Goal: Information Seeking & Learning: Learn about a topic

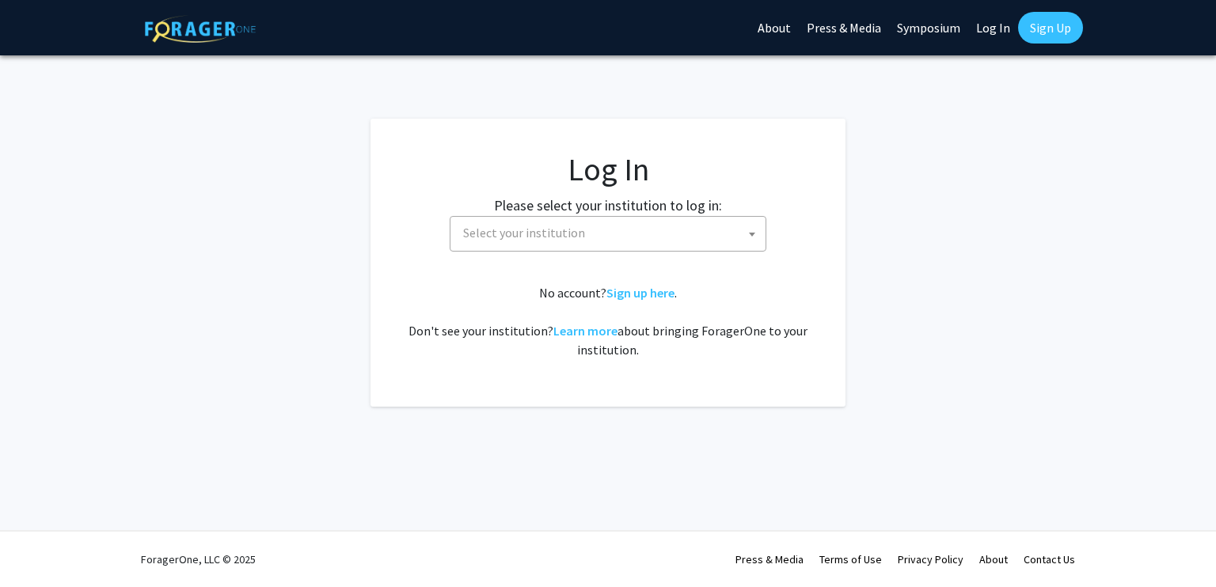
select select
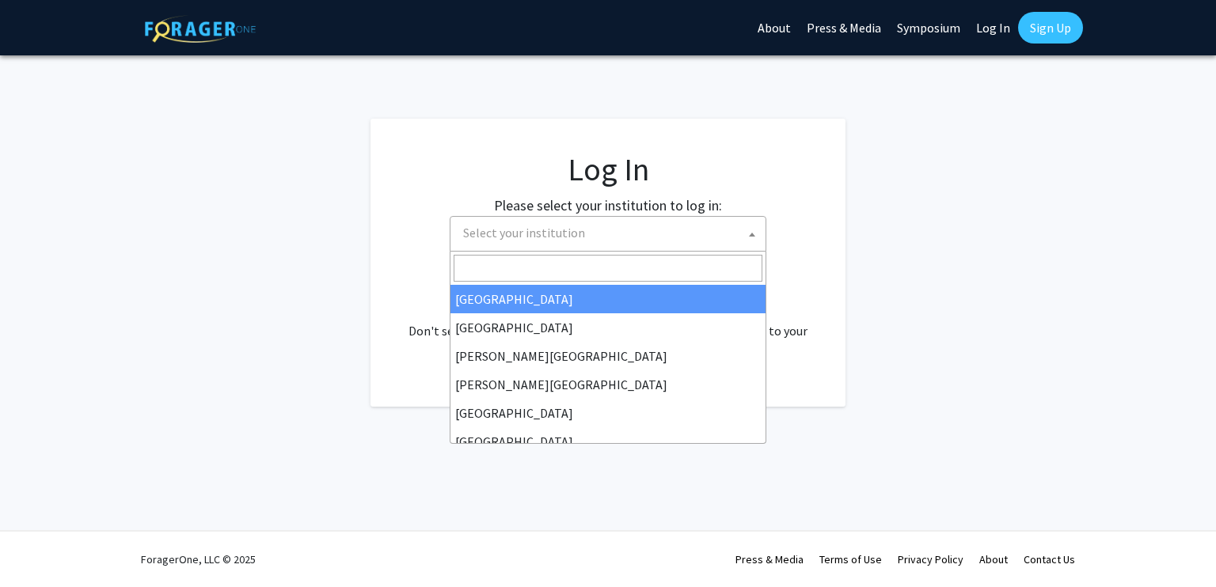
click at [598, 241] on span "Select your institution" at bounding box center [611, 233] width 309 height 32
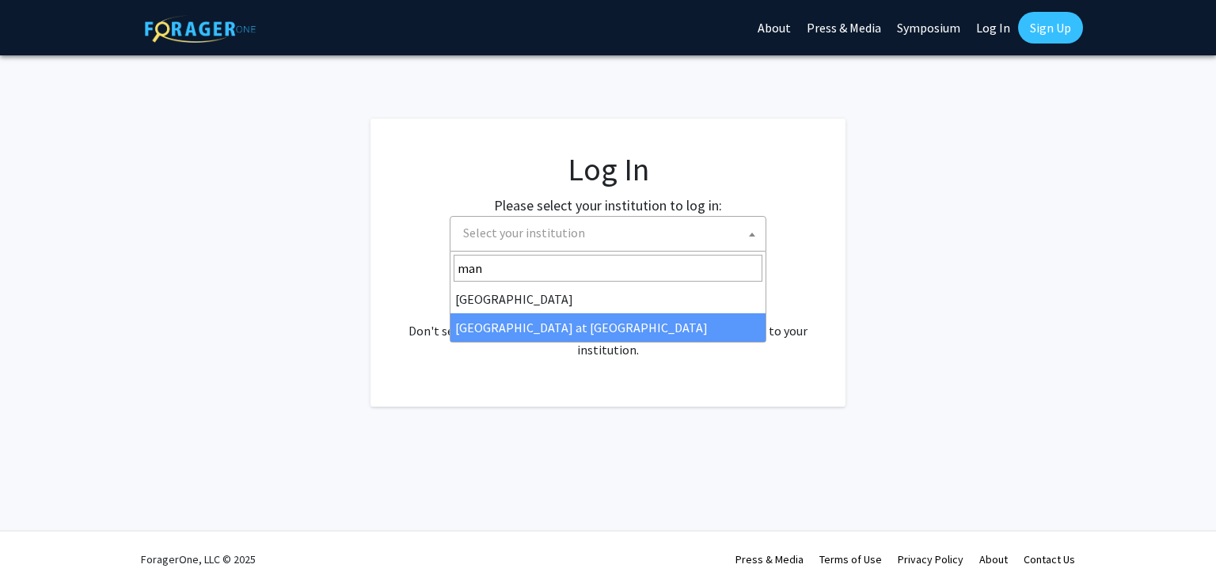
type input "man"
select select "18"
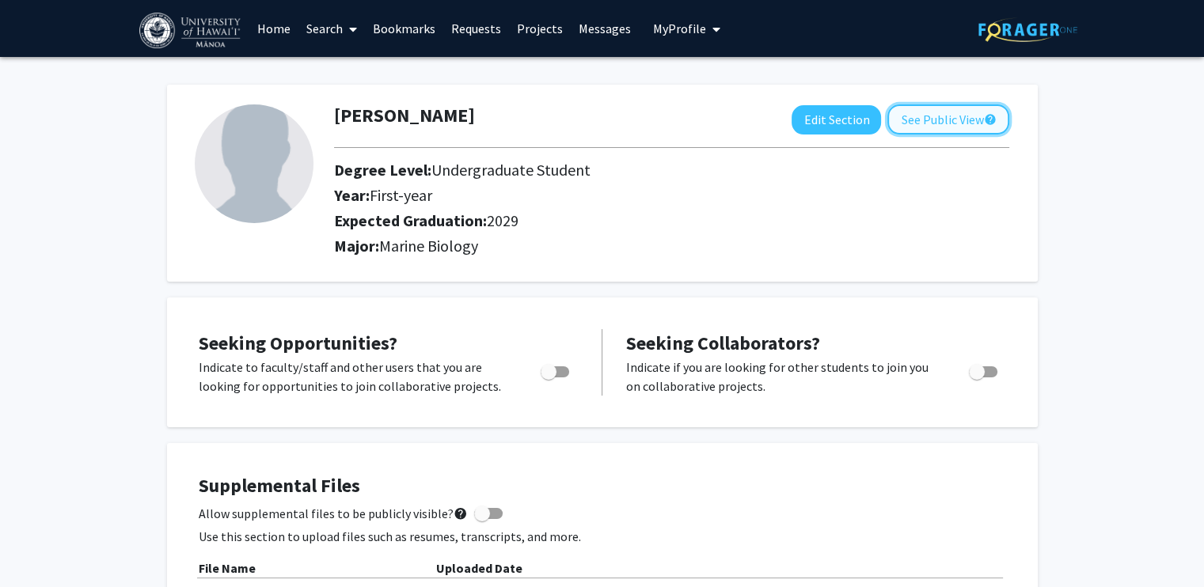
click at [971, 124] on button "See Public View help" at bounding box center [948, 119] width 122 height 30
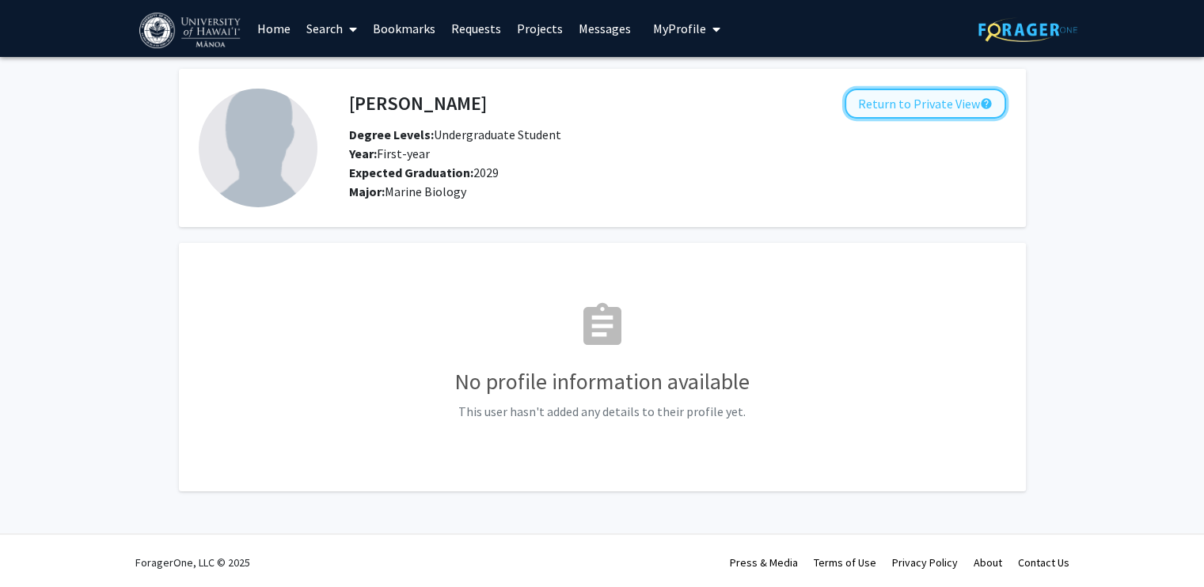
click at [904, 102] on button "Return to Private View help" at bounding box center [924, 104] width 161 height 30
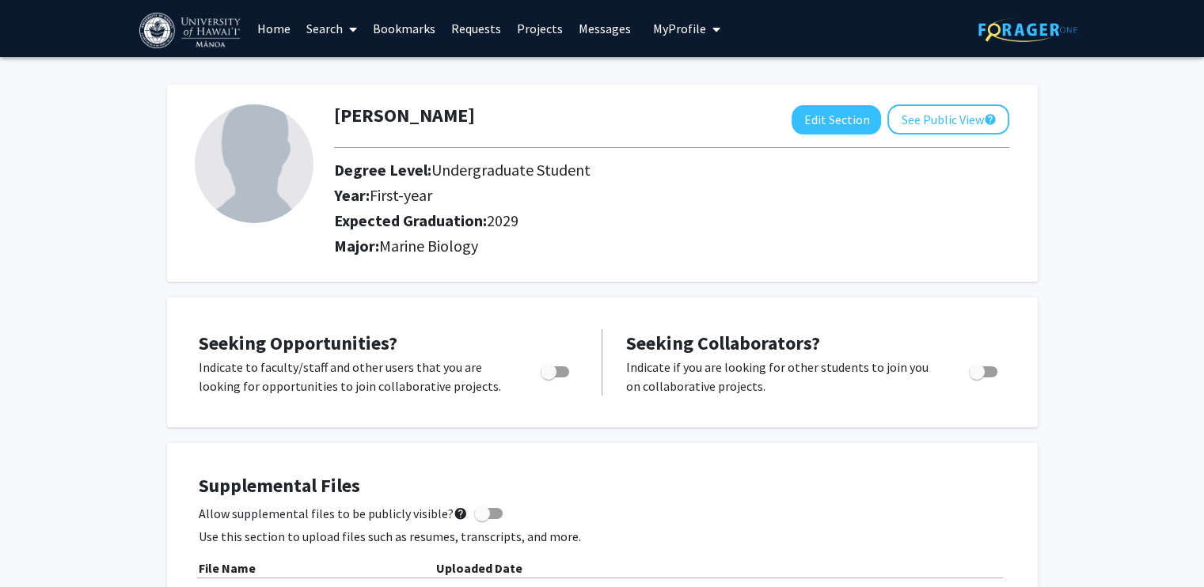
click at [532, 25] on link "Projects" at bounding box center [540, 28] width 62 height 55
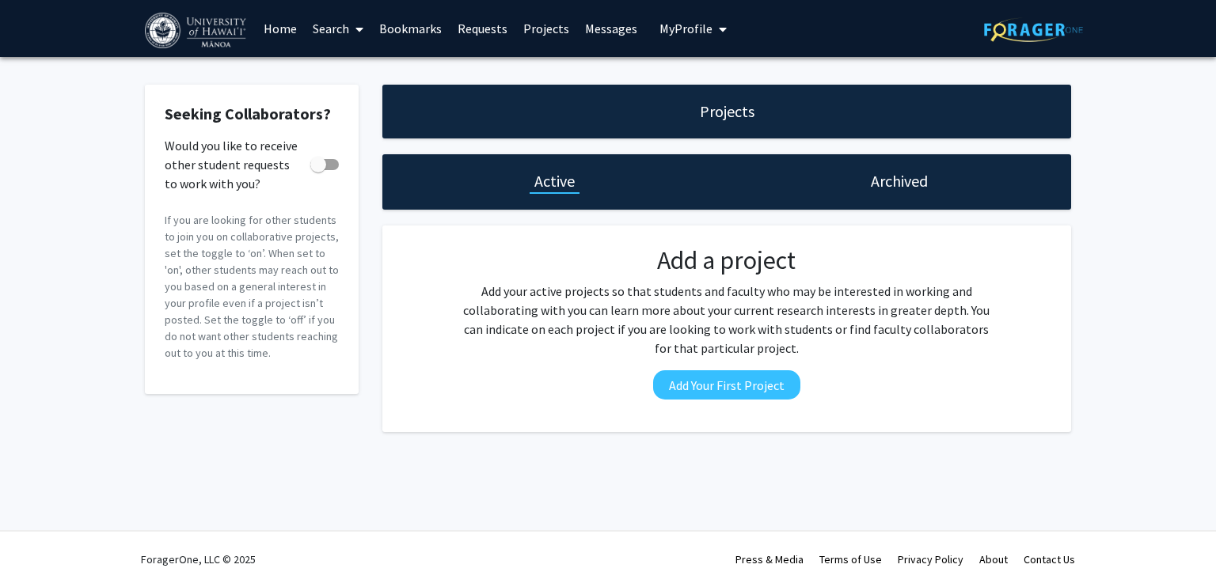
click at [336, 27] on link "Search" at bounding box center [338, 28] width 66 height 55
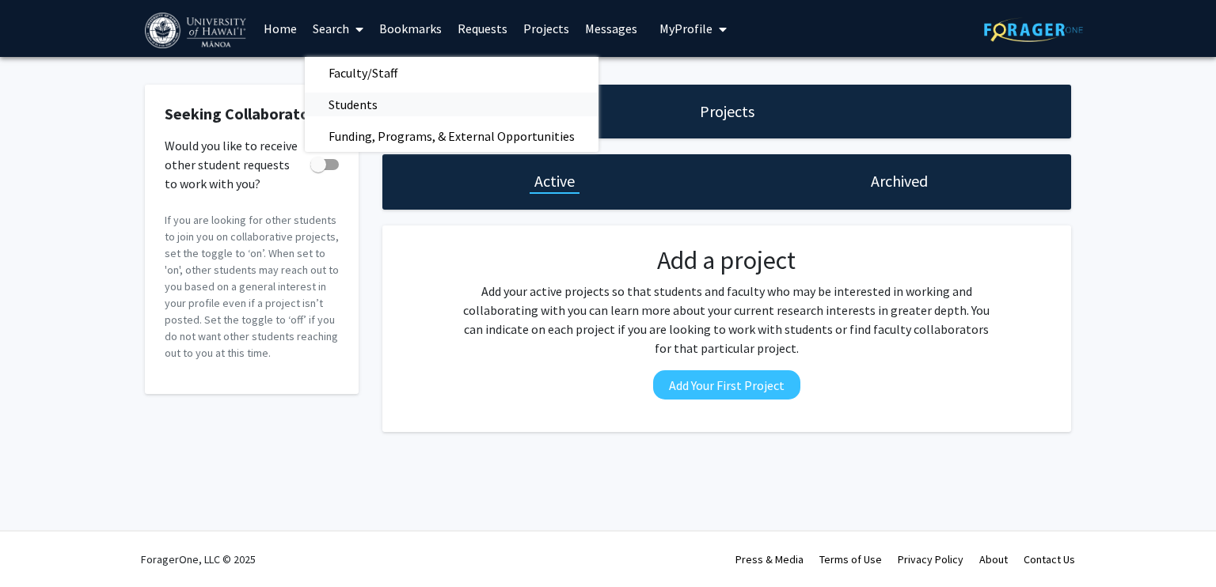
click at [378, 104] on span "Students" at bounding box center [353, 105] width 97 height 32
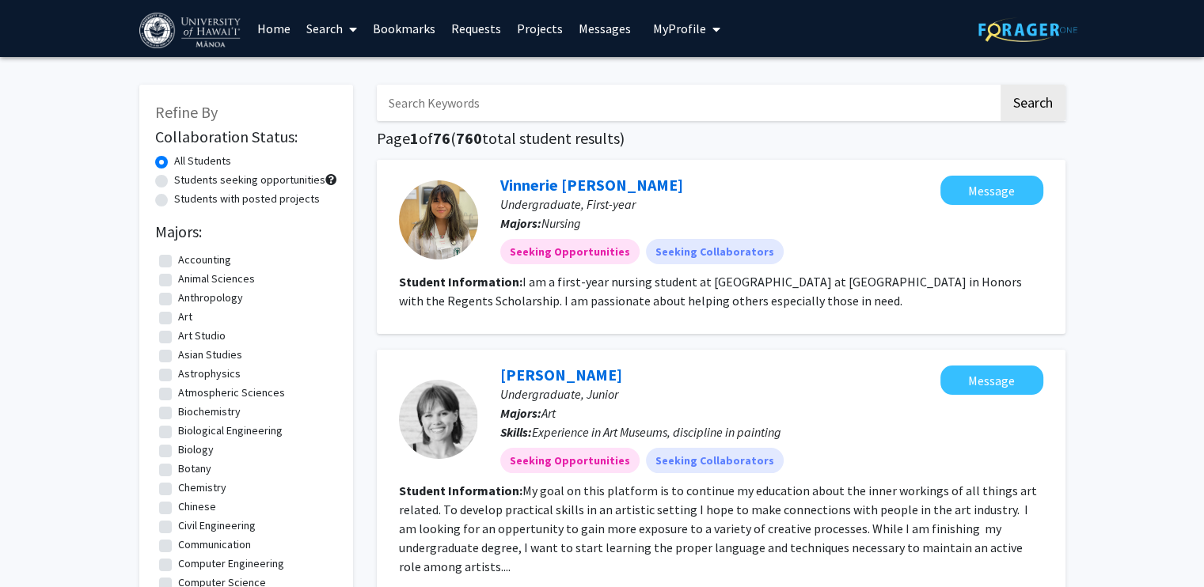
click at [356, 30] on icon at bounding box center [353, 29] width 8 height 13
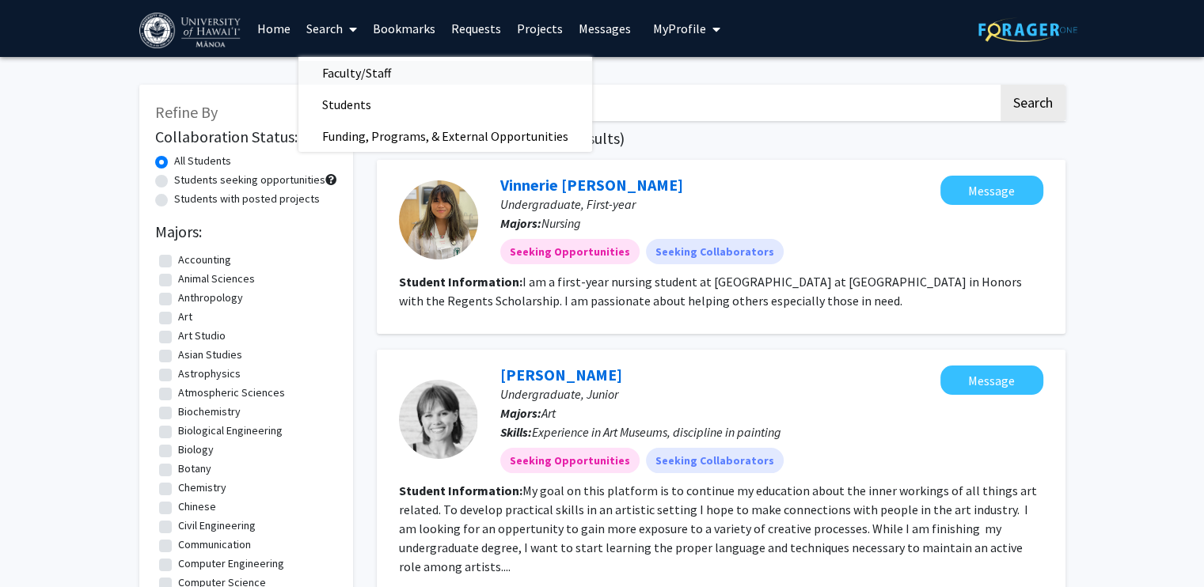
click at [384, 69] on span "Faculty/Staff" at bounding box center [356, 73] width 116 height 32
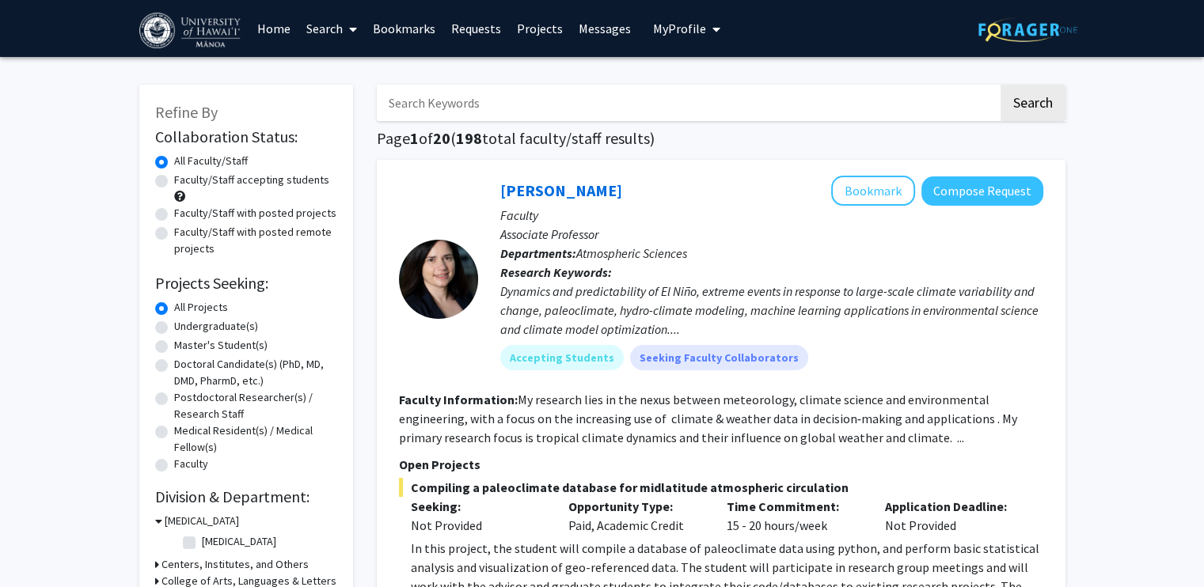
click at [522, 97] on input "Search Keywords" at bounding box center [687, 103] width 621 height 36
click at [1000, 85] on button "Search" at bounding box center [1032, 103] width 65 height 36
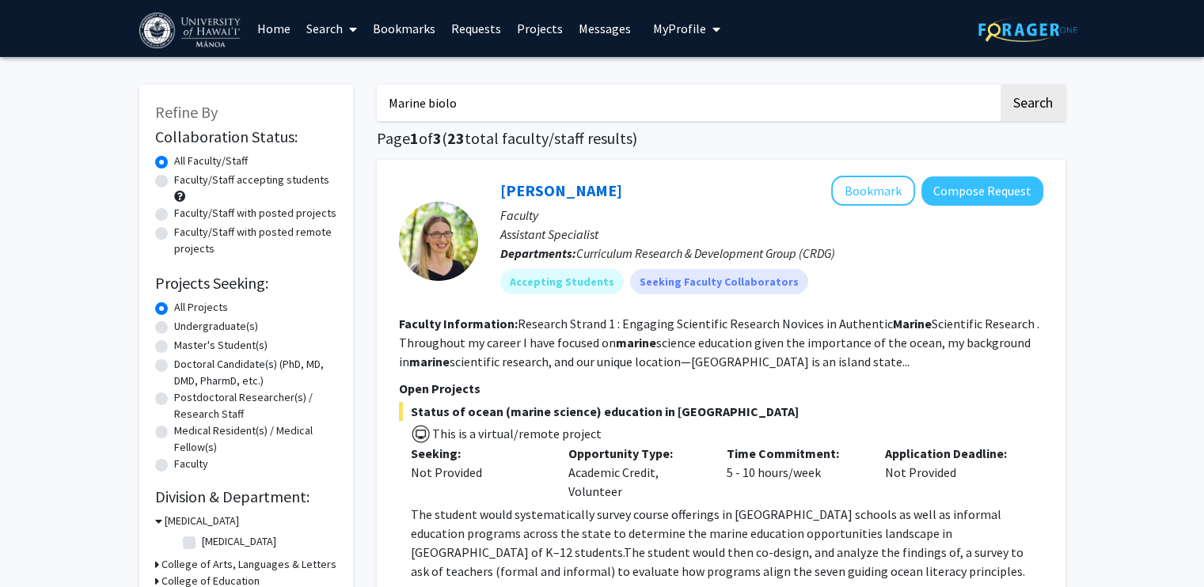
type input "Marine biology"
click at [1000, 85] on button "Search" at bounding box center [1032, 103] width 65 height 36
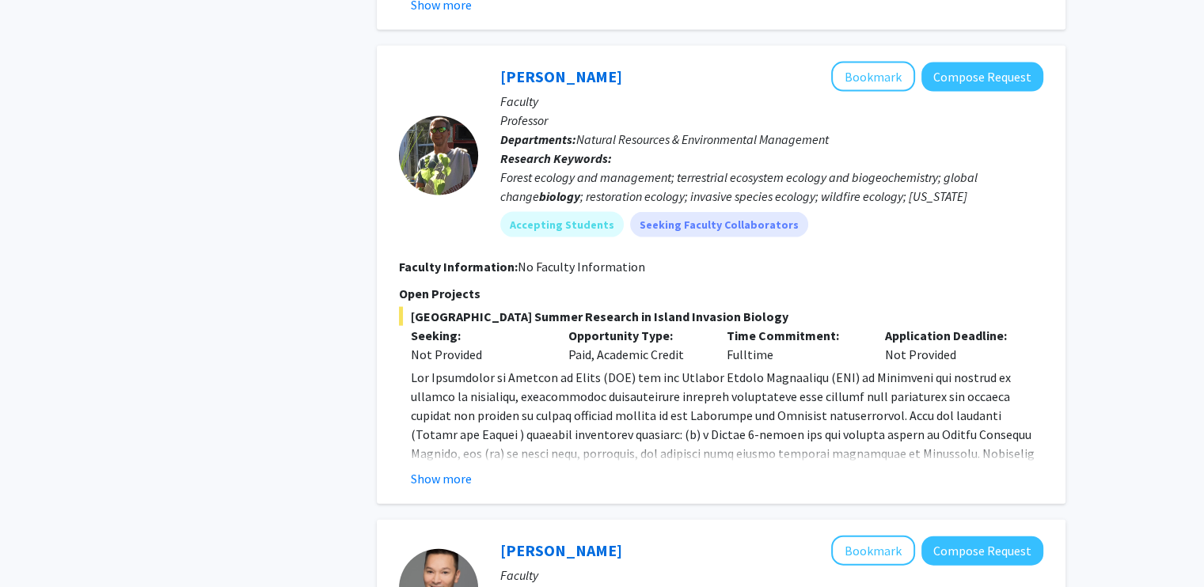
scroll to position [3351, 0]
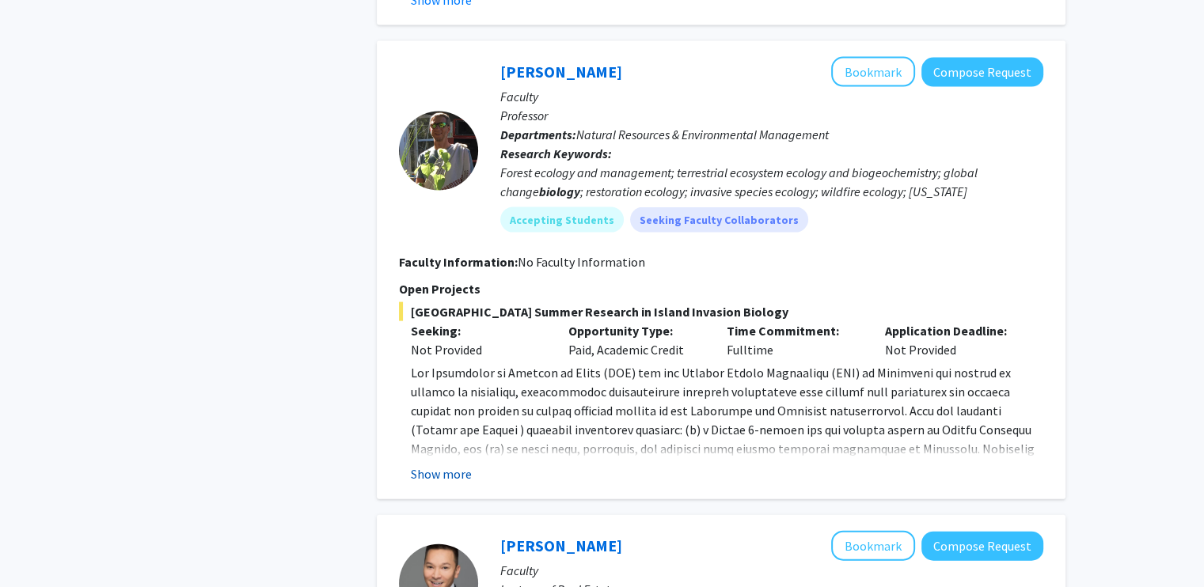
click at [457, 465] on button "Show more" at bounding box center [441, 474] width 61 height 19
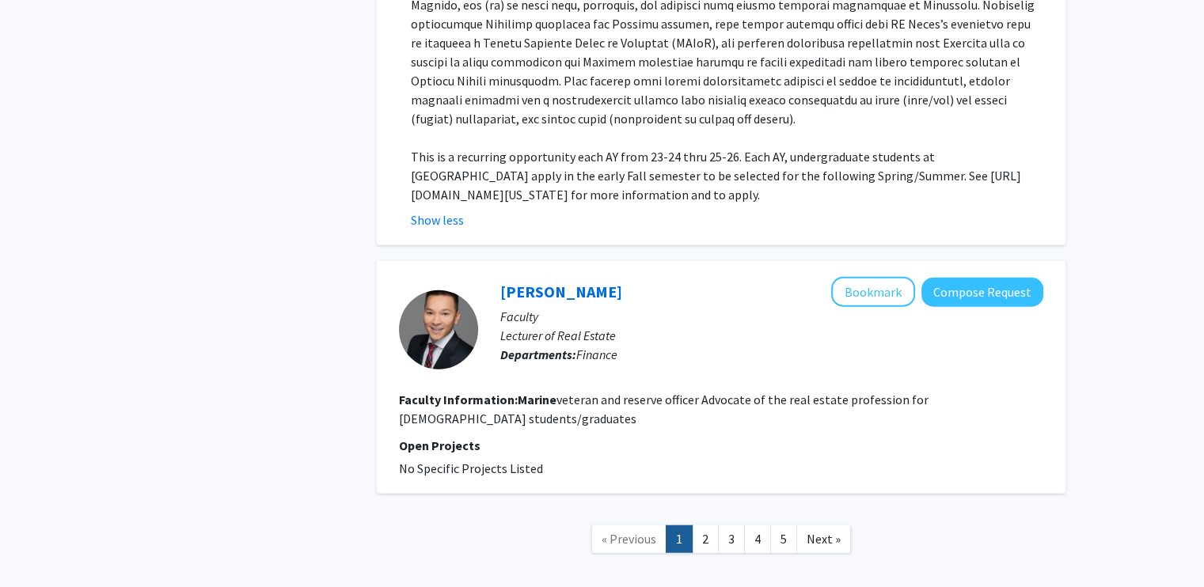
scroll to position [3794, 0]
click at [706, 526] on link "2" at bounding box center [705, 540] width 27 height 28
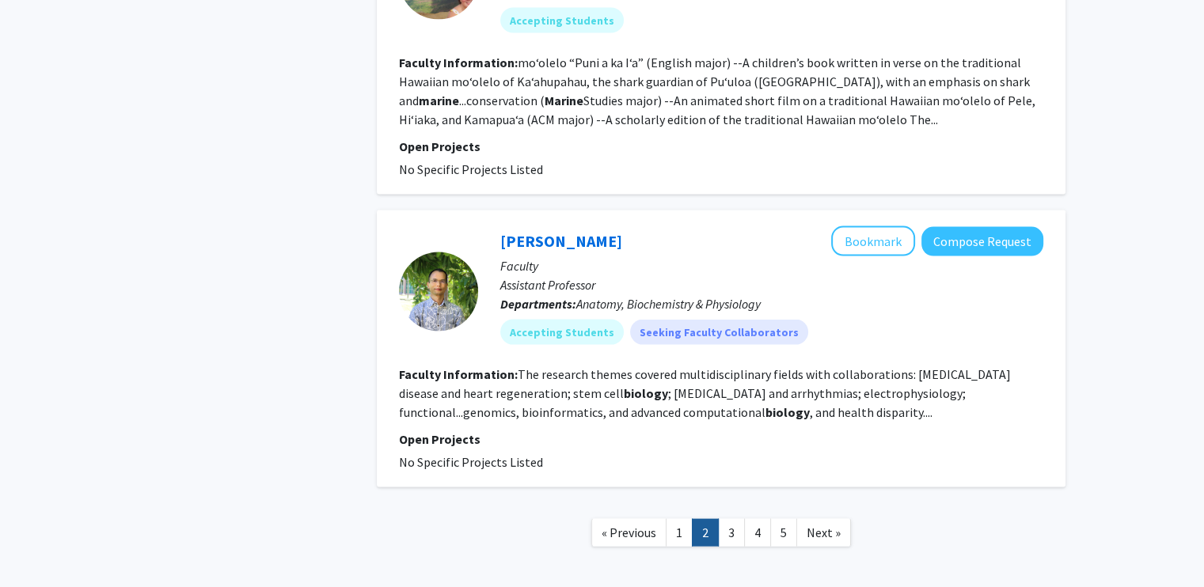
scroll to position [3206, 0]
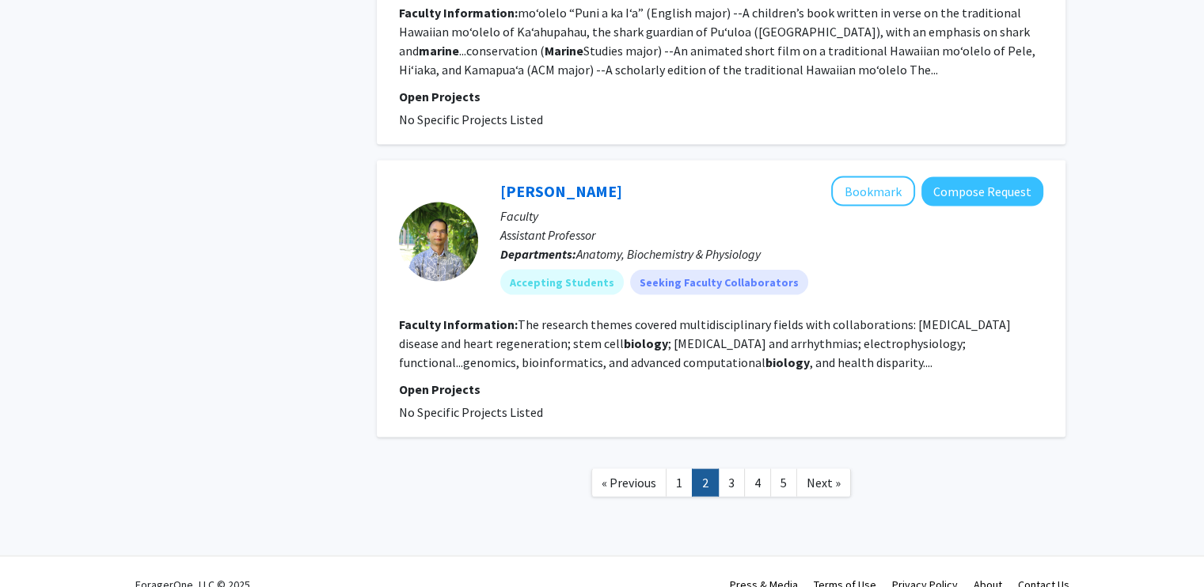
click at [675, 328] on fg-read-more "The research themes covered multidisciplinary fields with collaborations: [MEDI…" at bounding box center [705, 344] width 612 height 54
click at [742, 469] on link "3" at bounding box center [731, 483] width 27 height 28
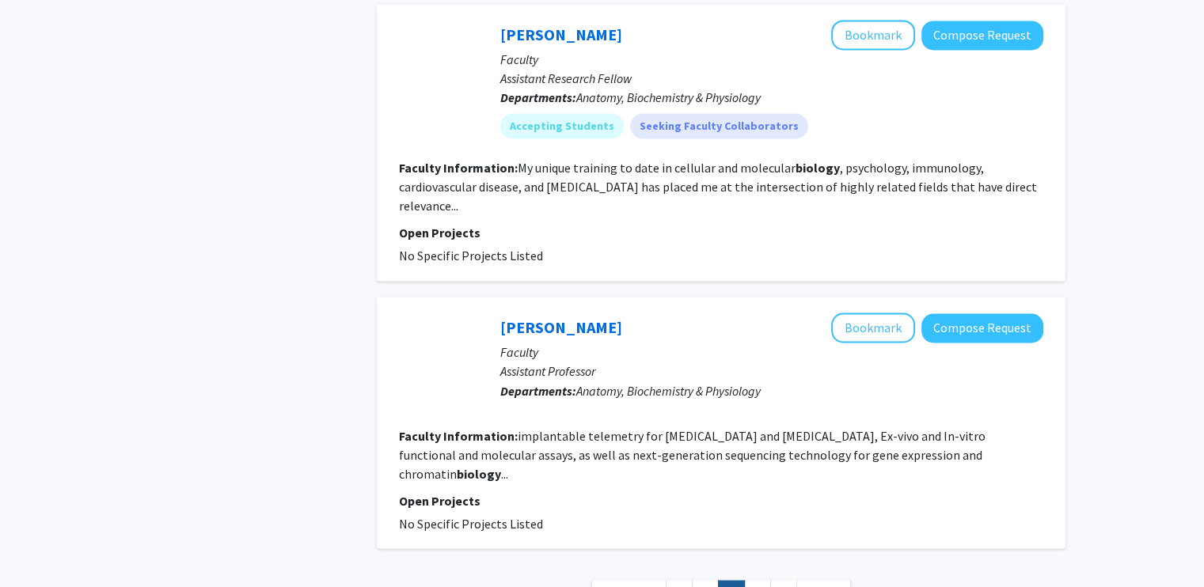
scroll to position [2722, 0]
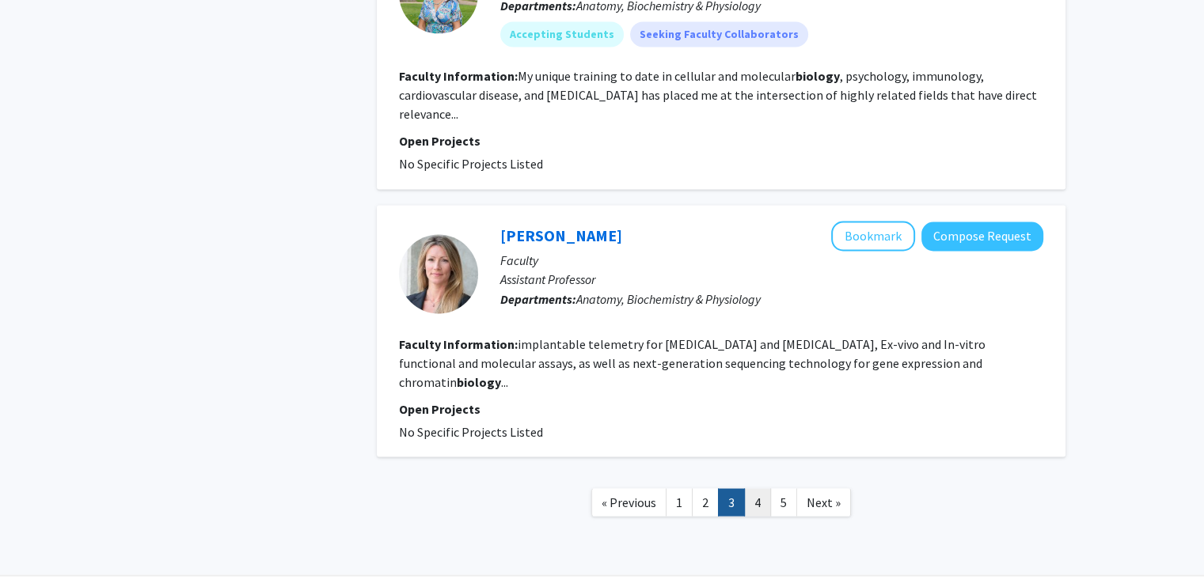
click at [758, 488] on link "4" at bounding box center [757, 502] width 27 height 28
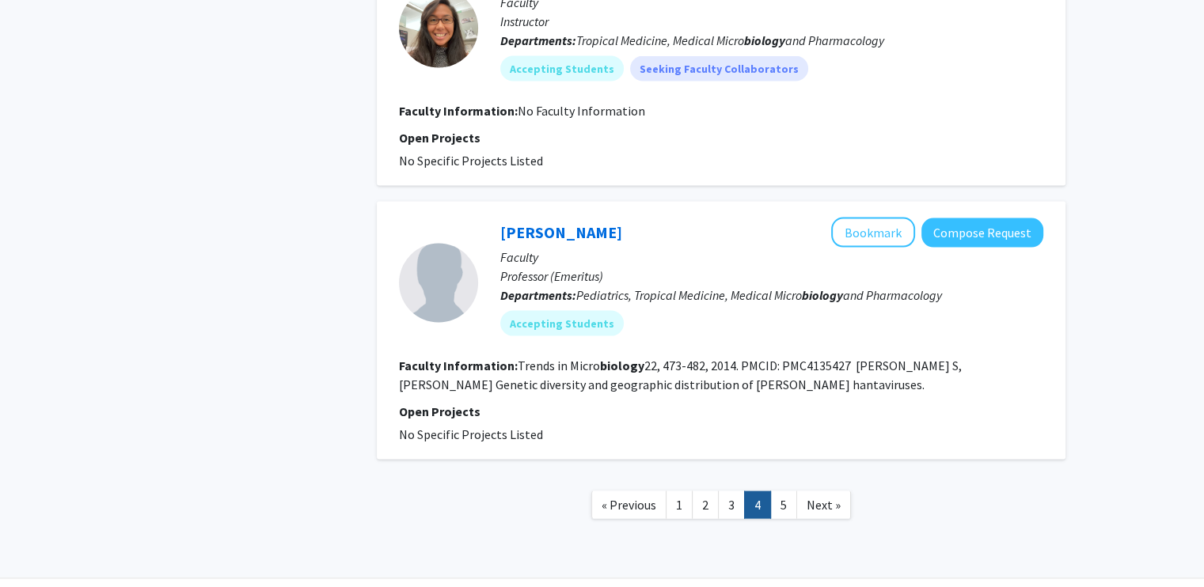
scroll to position [3194, 0]
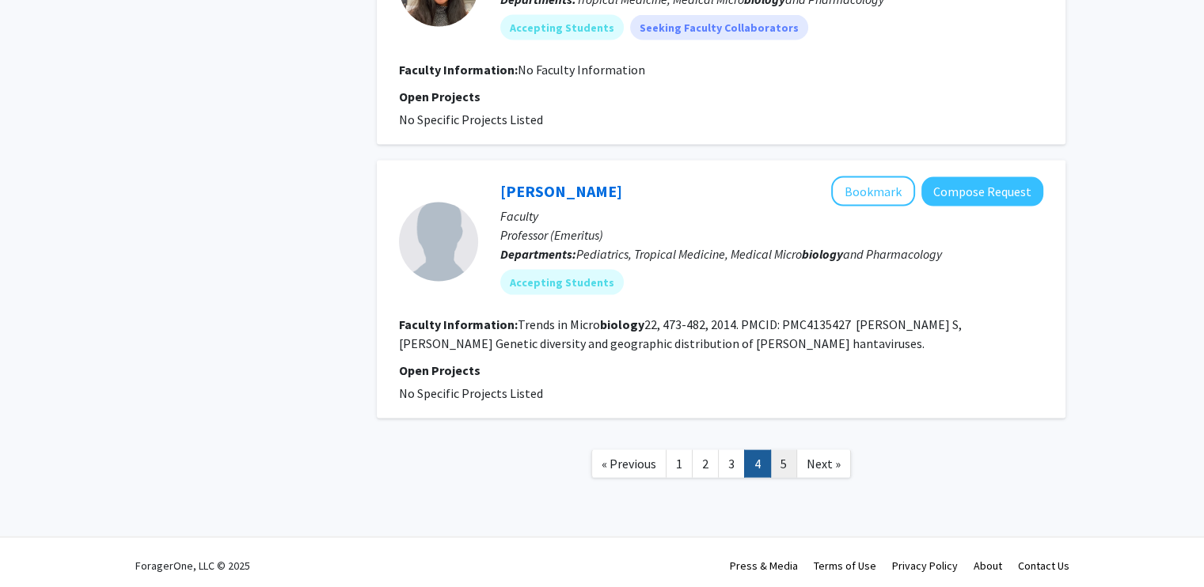
click at [779, 454] on link "5" at bounding box center [783, 464] width 27 height 28
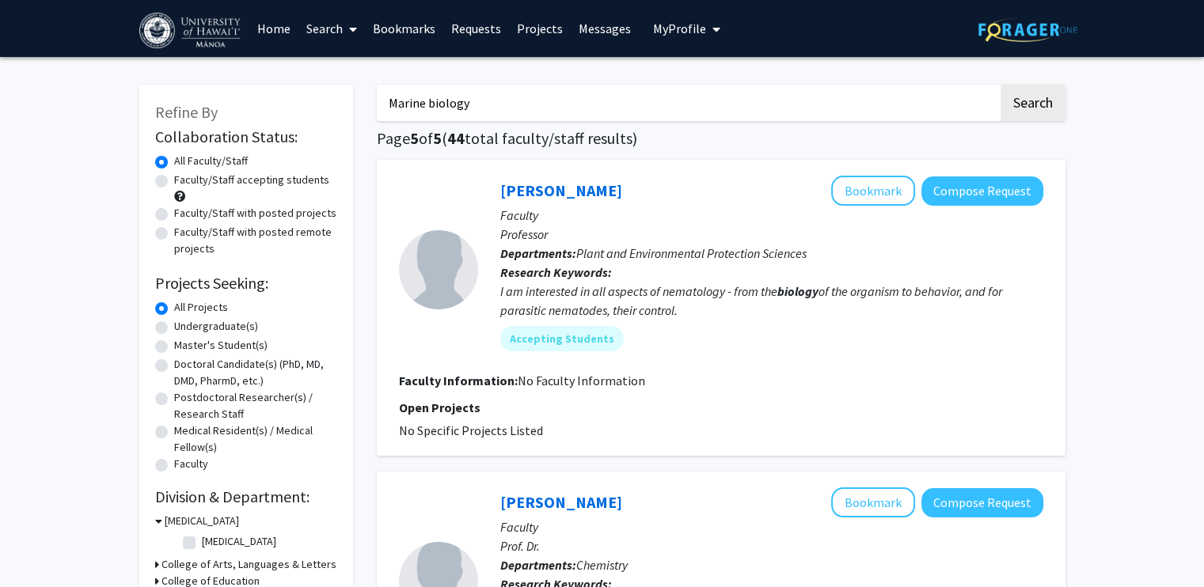
click at [151, 180] on div "Refine By Collaboration Status: Collaboration Status All Faculty/Staff Collabor…" at bounding box center [246, 437] width 214 height 704
click at [174, 180] on label "Faculty/Staff accepting students" at bounding box center [251, 180] width 155 height 17
click at [174, 180] on input "Faculty/Staff accepting students" at bounding box center [179, 177] width 10 height 10
radio input "true"
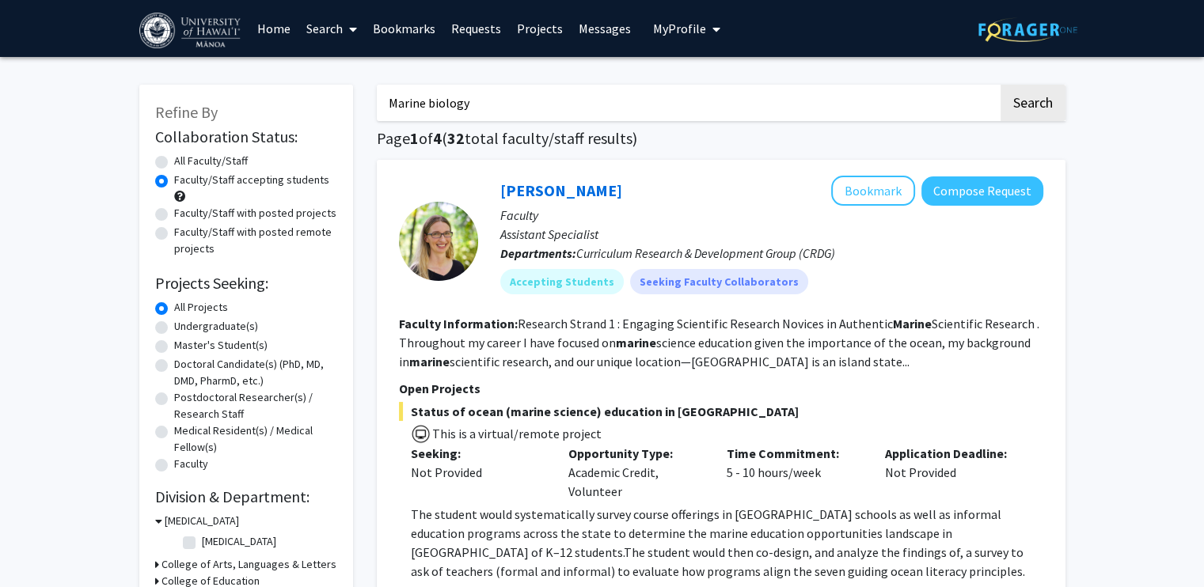
click at [519, 116] on input "Marine biology" at bounding box center [687, 103] width 621 height 36
drag, startPoint x: 519, startPoint y: 116, endPoint x: 313, endPoint y: 101, distance: 206.4
type input "sharks"
click at [1000, 85] on button "Search" at bounding box center [1032, 103] width 65 height 36
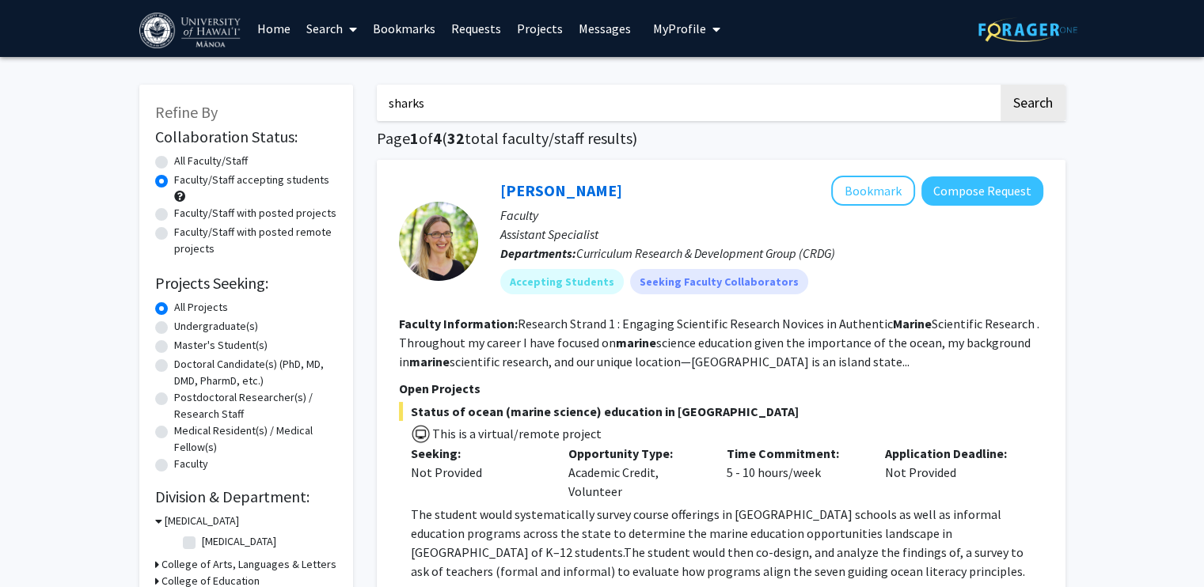
radio input "true"
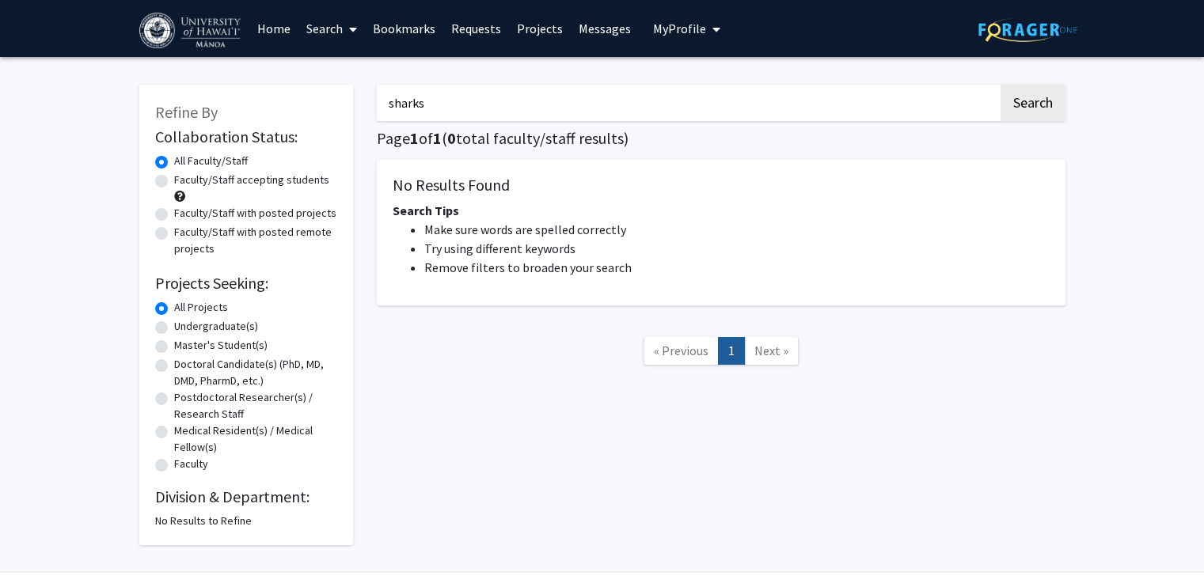
drag, startPoint x: 446, startPoint y: 103, endPoint x: 369, endPoint y: 101, distance: 76.8
click at [369, 101] on div "sharks Search Page 1 of 1 ( 0 total faculty/staff results) No Results Found Sea…" at bounding box center [721, 307] width 712 height 476
click at [168, 180] on div "Faculty/Staff accepting students" at bounding box center [246, 188] width 182 height 33
click at [153, 182] on div "Refine By Collaboration Status: Collaboration Status All Faculty/Staff Collabor…" at bounding box center [246, 315] width 214 height 461
click at [174, 182] on label "Faculty/Staff accepting students" at bounding box center [251, 180] width 155 height 17
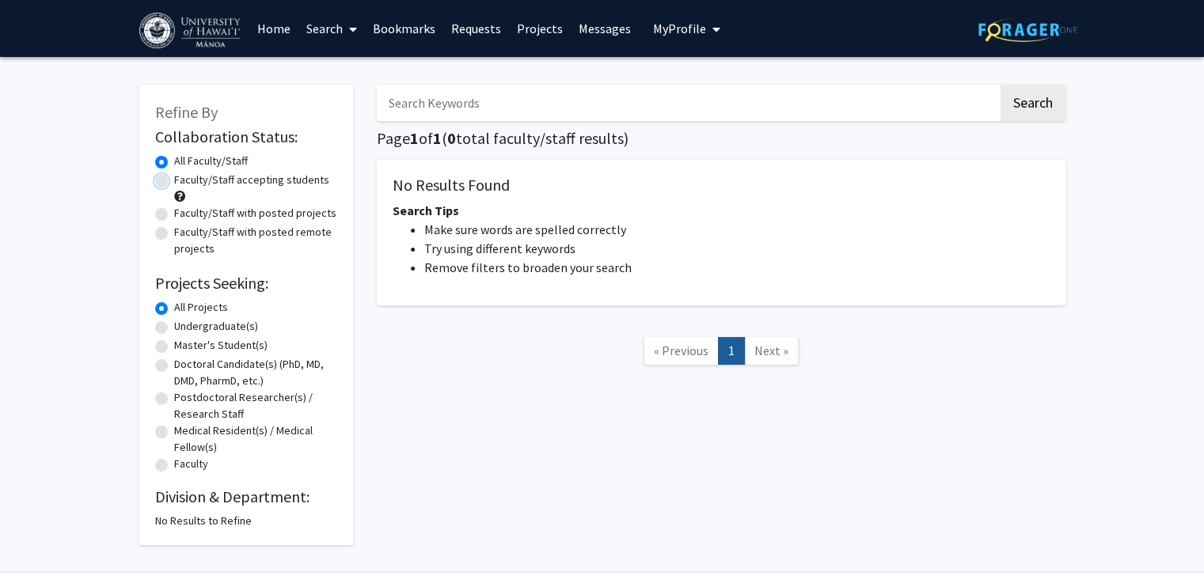
click at [174, 182] on input "Faculty/Staff accepting students" at bounding box center [179, 177] width 10 height 10
radio input "true"
click at [174, 323] on label "Undergraduate(s)" at bounding box center [216, 326] width 84 height 17
click at [174, 323] on input "Undergraduate(s)" at bounding box center [179, 323] width 10 height 10
radio input "true"
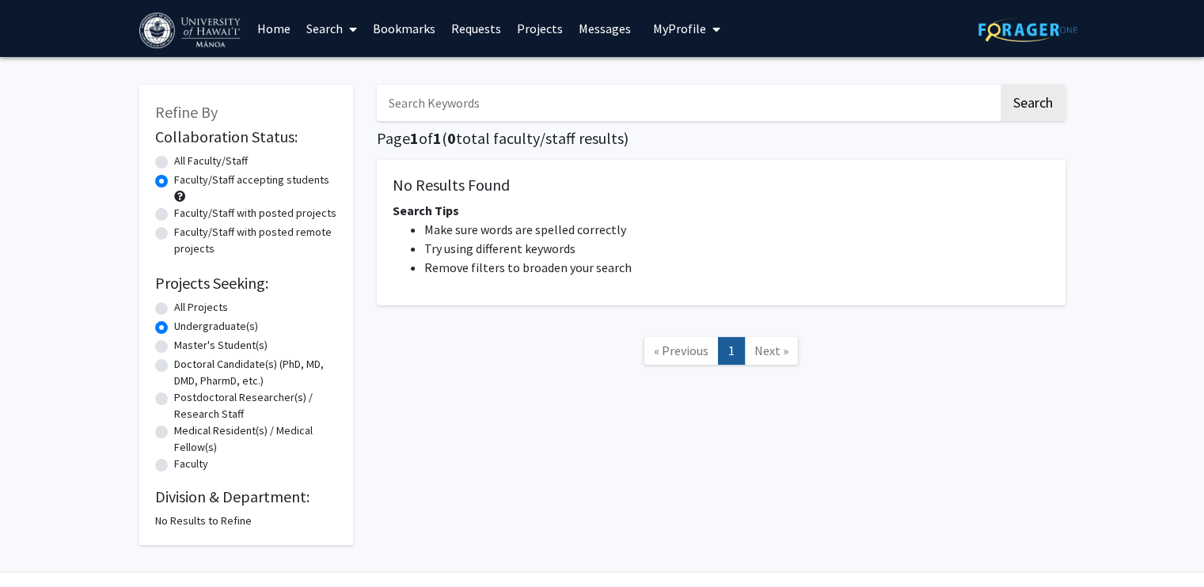
click at [174, 311] on label "All Projects" at bounding box center [201, 307] width 54 height 17
click at [174, 309] on input "All Projects" at bounding box center [179, 304] width 10 height 10
radio input "true"
click at [174, 161] on label "All Faculty/Staff" at bounding box center [211, 161] width 74 height 17
click at [174, 161] on input "All Faculty/Staff" at bounding box center [179, 158] width 10 height 10
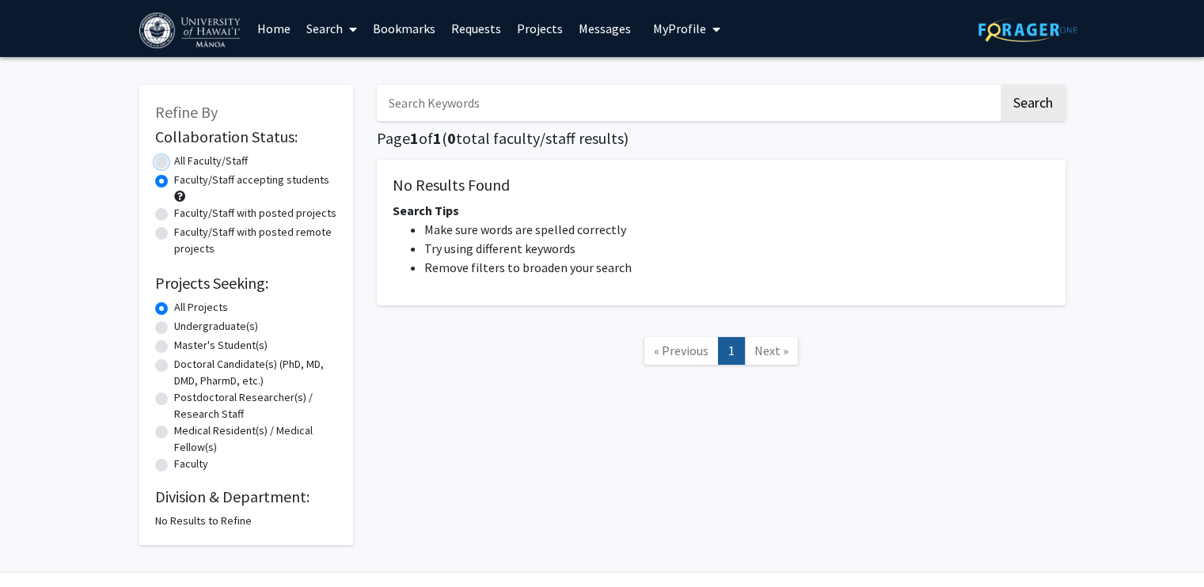
radio input "true"
click at [174, 305] on label "All Projects" at bounding box center [201, 307] width 54 height 17
click at [174, 305] on input "All Projects" at bounding box center [179, 304] width 10 height 10
click at [174, 326] on label "Undergraduate(s)" at bounding box center [216, 326] width 84 height 17
click at [174, 326] on input "Undergraduate(s)" at bounding box center [179, 323] width 10 height 10
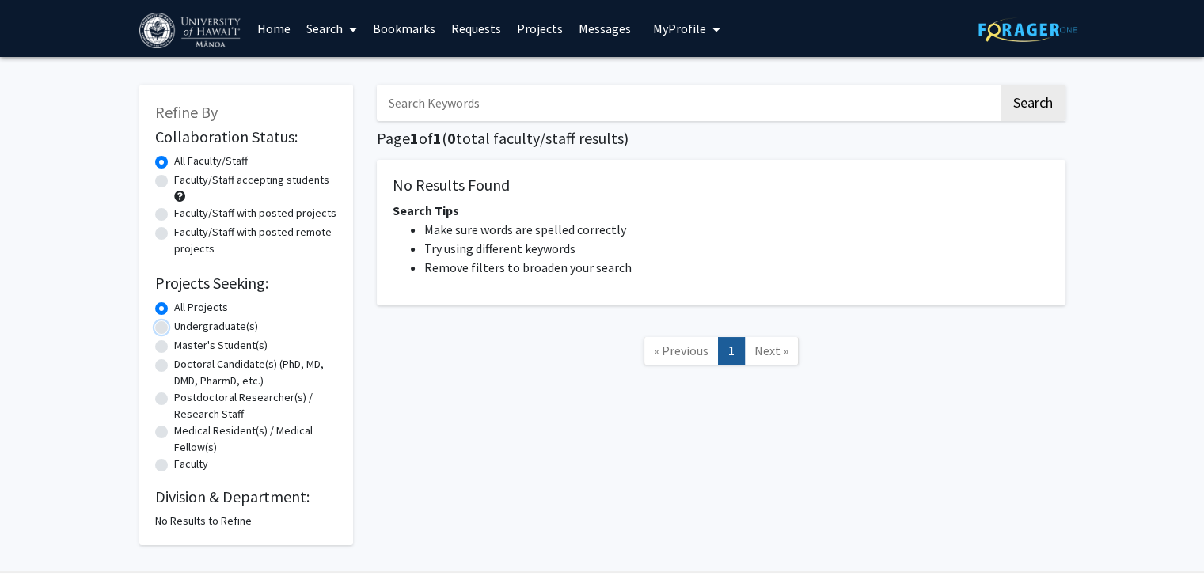
radio input "true"
click at [174, 308] on label "All Projects" at bounding box center [201, 307] width 54 height 17
click at [174, 308] on input "All Projects" at bounding box center [179, 304] width 10 height 10
radio input "true"
click at [174, 466] on label "Faculty" at bounding box center [191, 464] width 34 height 17
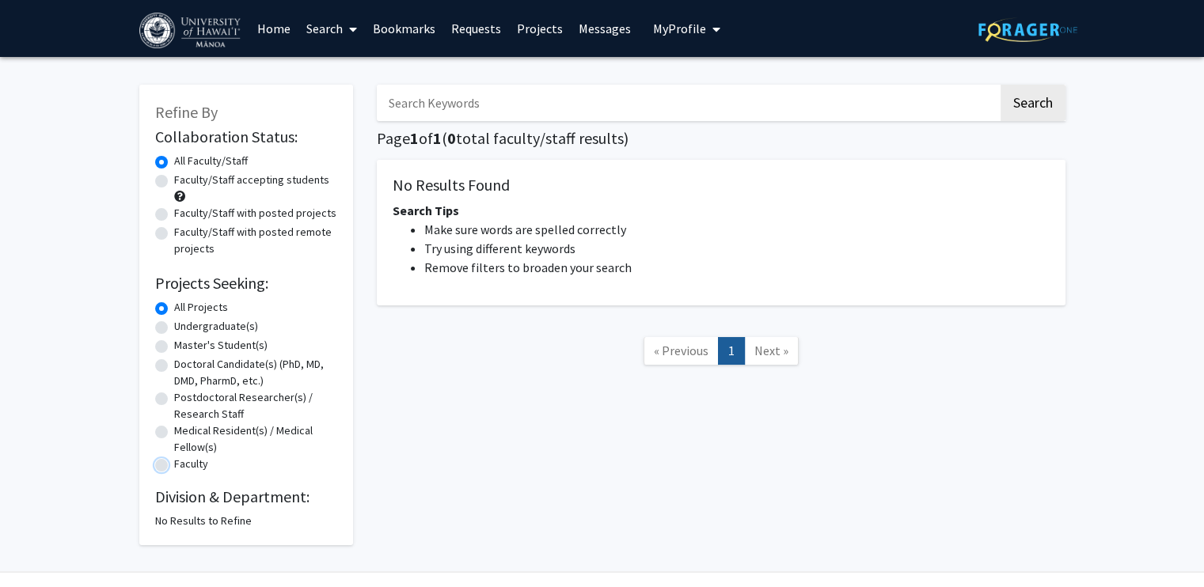
click at [174, 466] on input "Faculty" at bounding box center [179, 461] width 10 height 10
radio input "true"
click at [526, 100] on input "Search Keywords" at bounding box center [687, 103] width 621 height 36
type input "Marine biology"
click at [1000, 85] on button "Search" at bounding box center [1032, 103] width 65 height 36
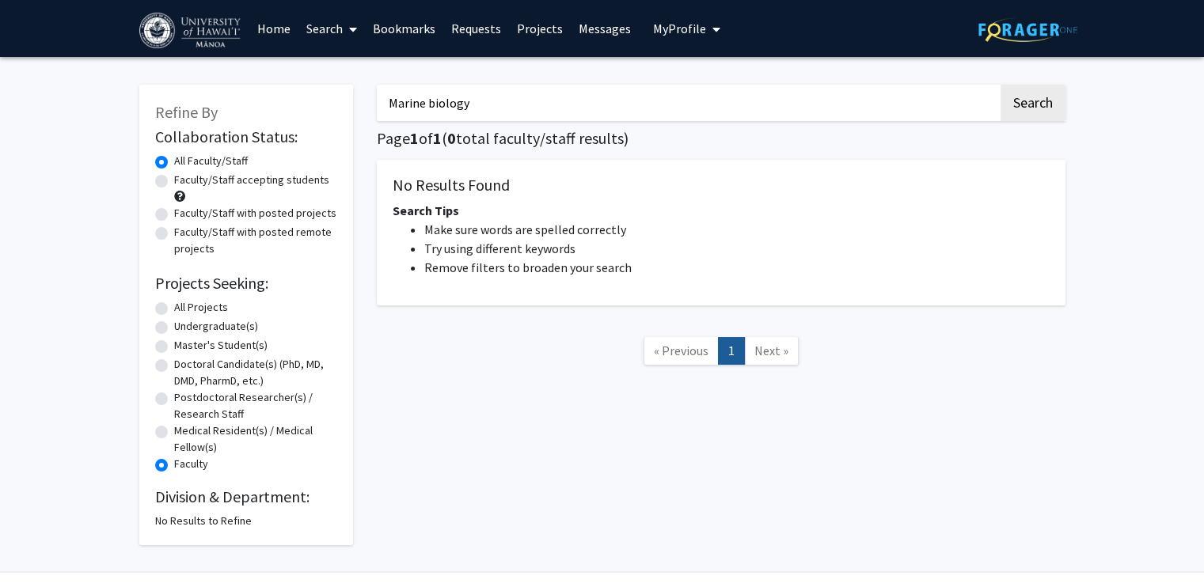
radio input "true"
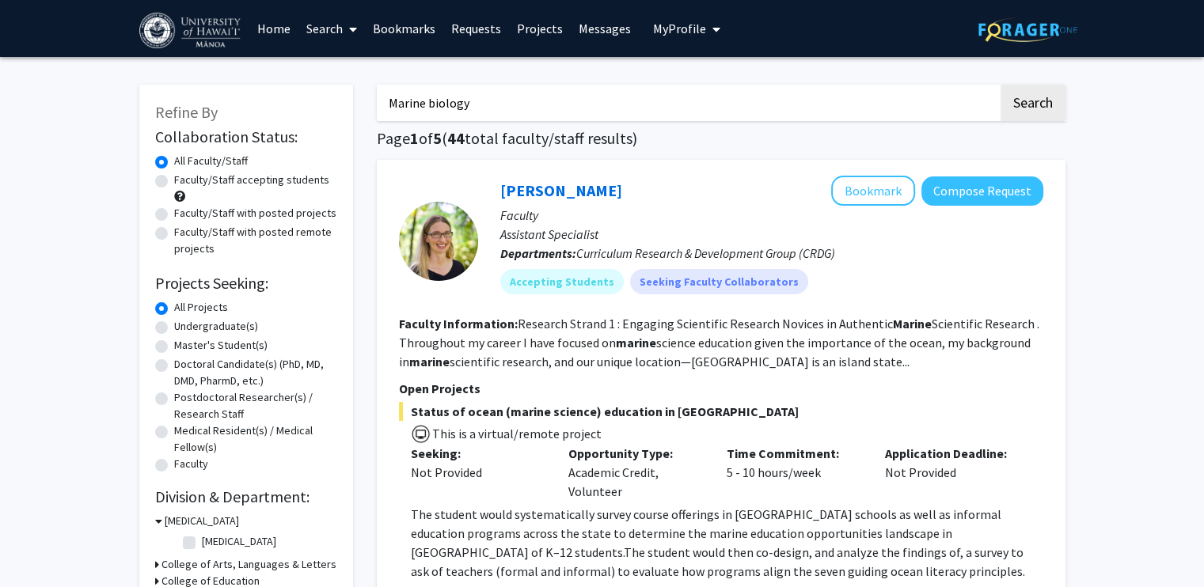
drag, startPoint x: 552, startPoint y: 108, endPoint x: 347, endPoint y: 105, distance: 205.0
click at [1000, 85] on button "Search" at bounding box center [1032, 103] width 65 height 36
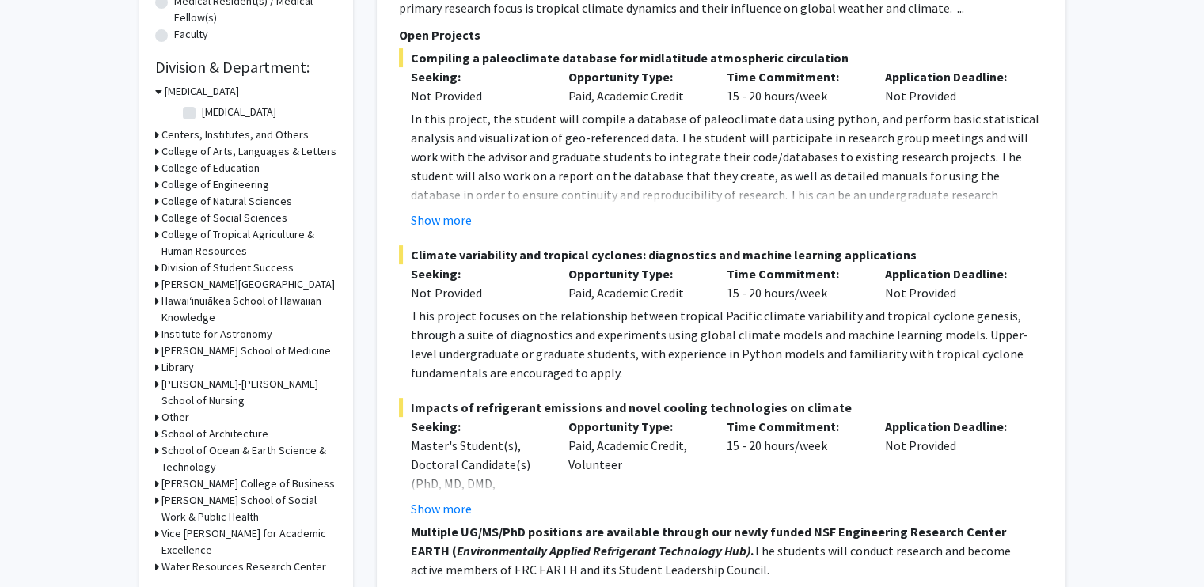
scroll to position [427, 0]
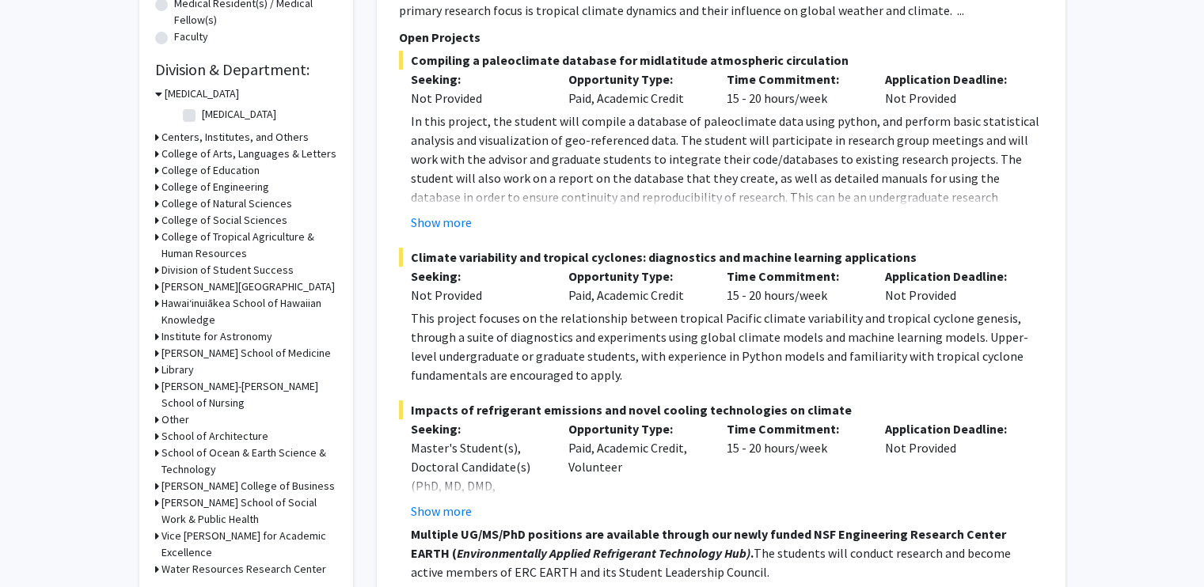
click at [156, 202] on icon at bounding box center [157, 203] width 4 height 17
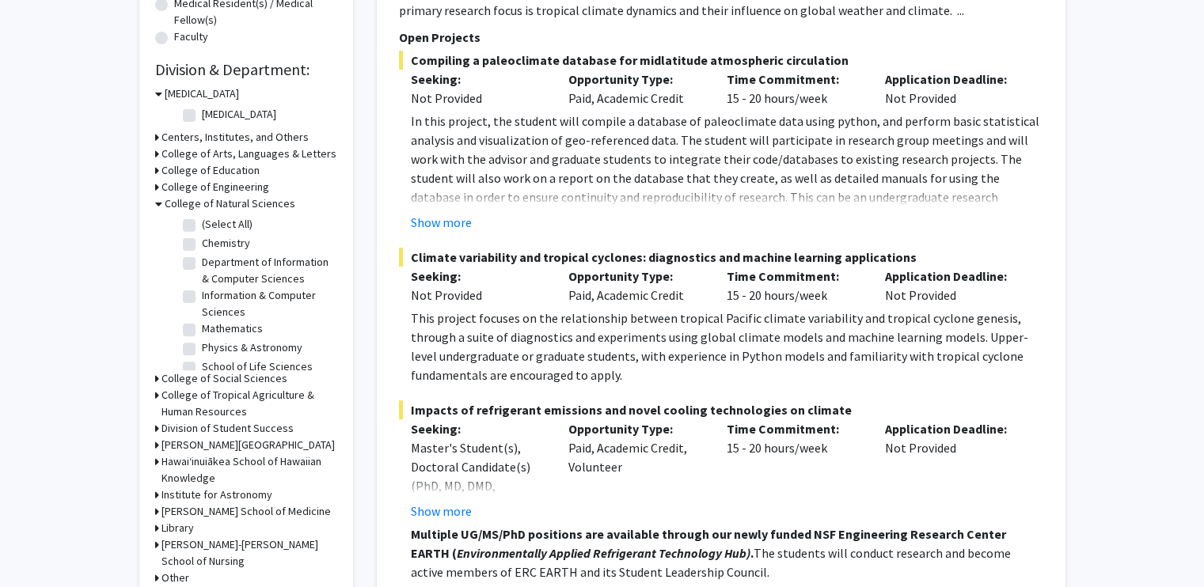
click at [161, 202] on div "College of Natural Sciences" at bounding box center [246, 203] width 182 height 17
click at [157, 202] on icon at bounding box center [158, 203] width 7 height 17
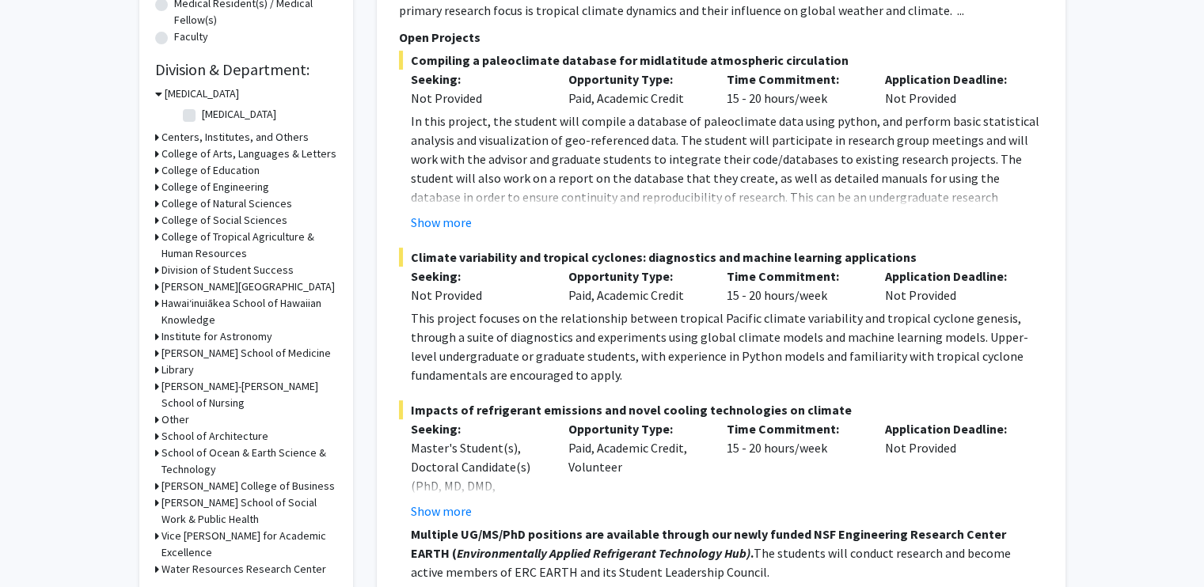
click at [161, 448] on h3 "School of Ocean & Earth Science & Technology" at bounding box center [249, 461] width 176 height 33
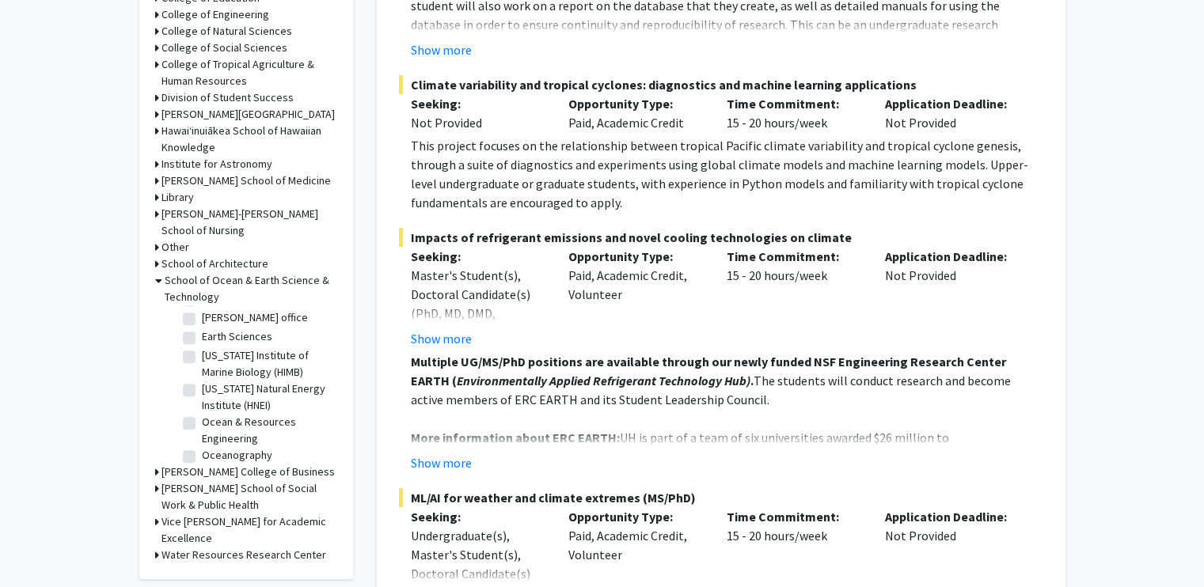
scroll to position [601, 0]
click at [202, 351] on label "[US_STATE] Institute of Marine Biology (HIMB)" at bounding box center [267, 363] width 131 height 33
click at [202, 351] on input "[US_STATE] Institute of Marine Biology (HIMB)" at bounding box center [207, 352] width 10 height 10
checkbox input "true"
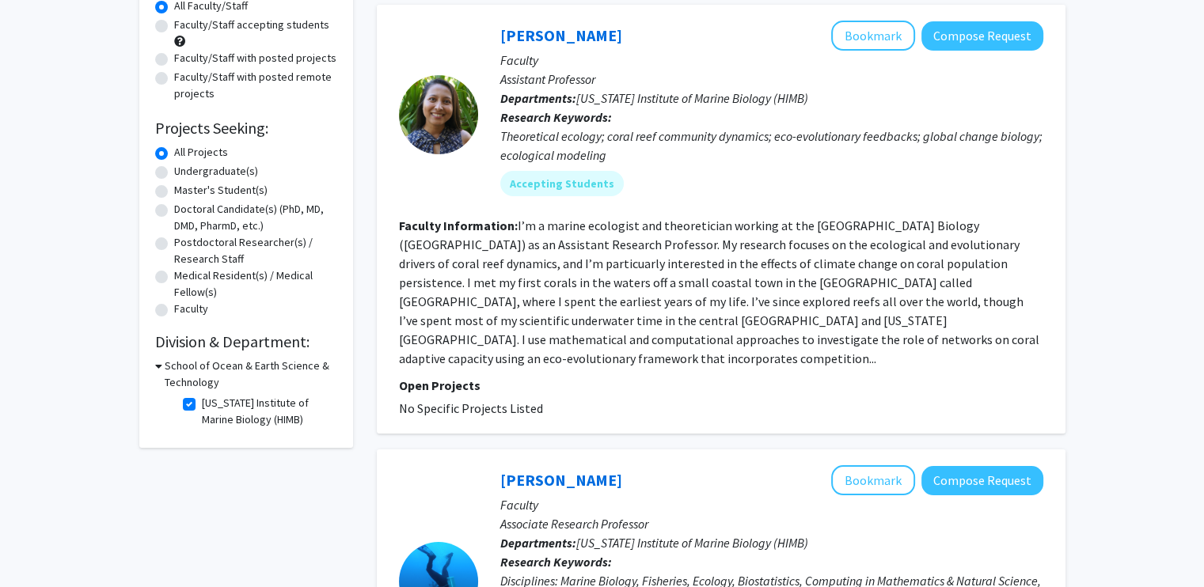
scroll to position [157, 0]
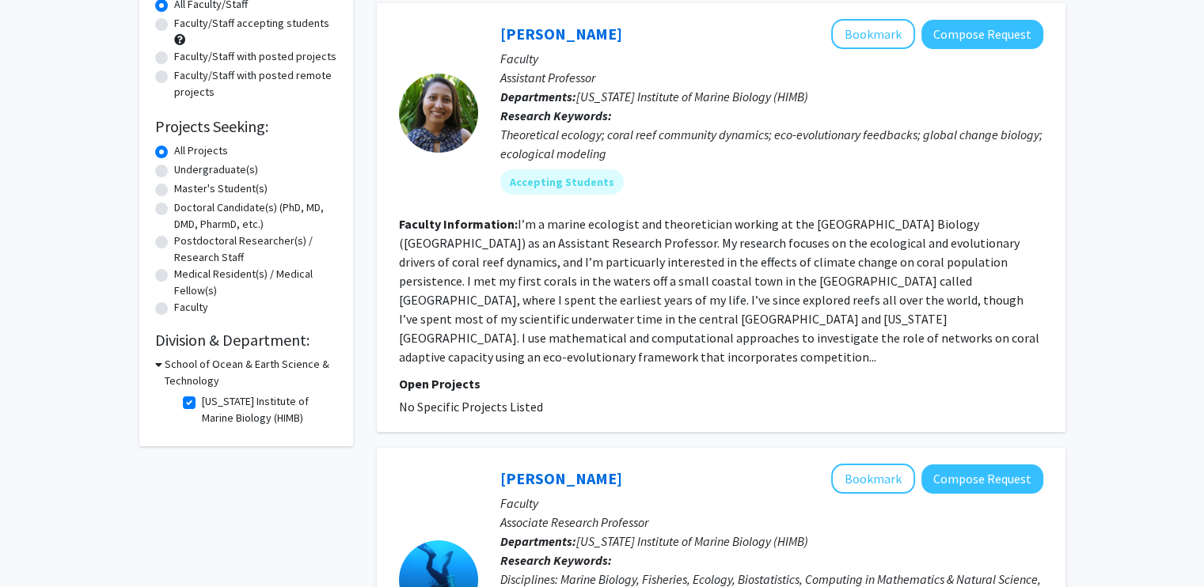
click at [844, 339] on fg-read-more "I’m a marine ecologist and theoretician working at the [GEOGRAPHIC_DATA] Biolog…" at bounding box center [719, 290] width 640 height 149
click at [880, 335] on fg-read-more "I’m a marine ecologist and theoretician working at the [GEOGRAPHIC_DATA] Biolog…" at bounding box center [719, 290] width 640 height 149
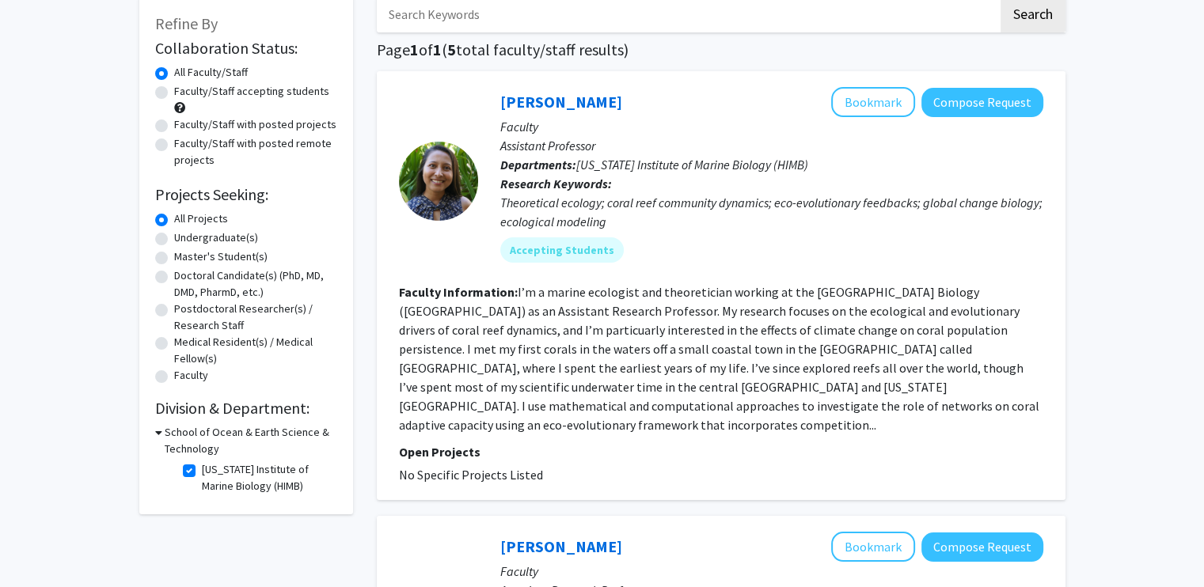
scroll to position [87, 0]
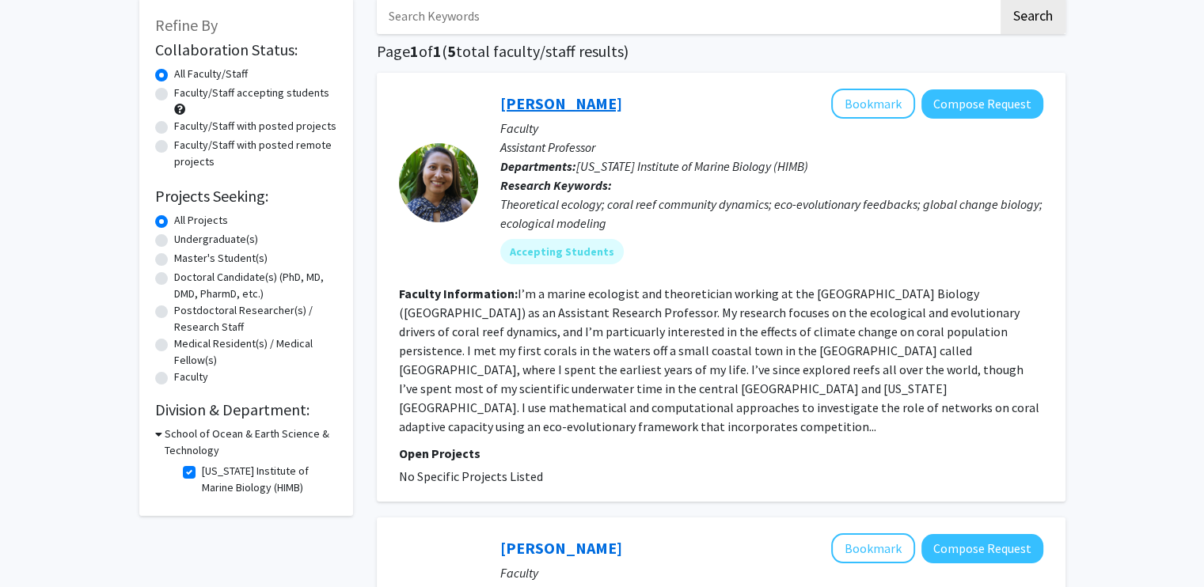
click at [539, 101] on link "[PERSON_NAME]" at bounding box center [561, 103] width 122 height 20
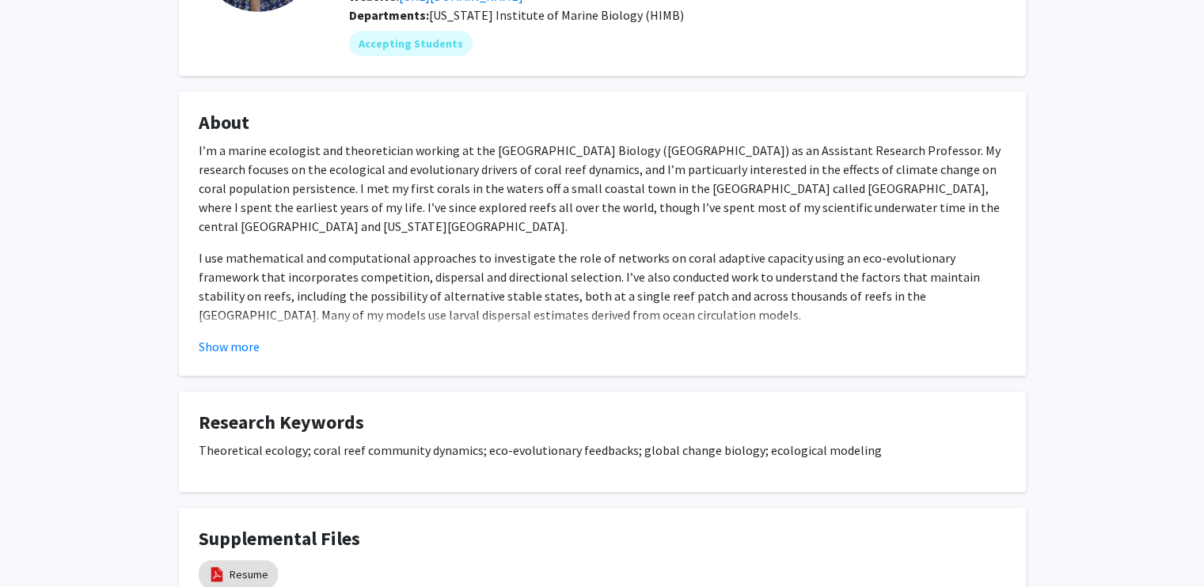
scroll to position [196, 0]
click at [228, 340] on button "Show more" at bounding box center [229, 345] width 61 height 19
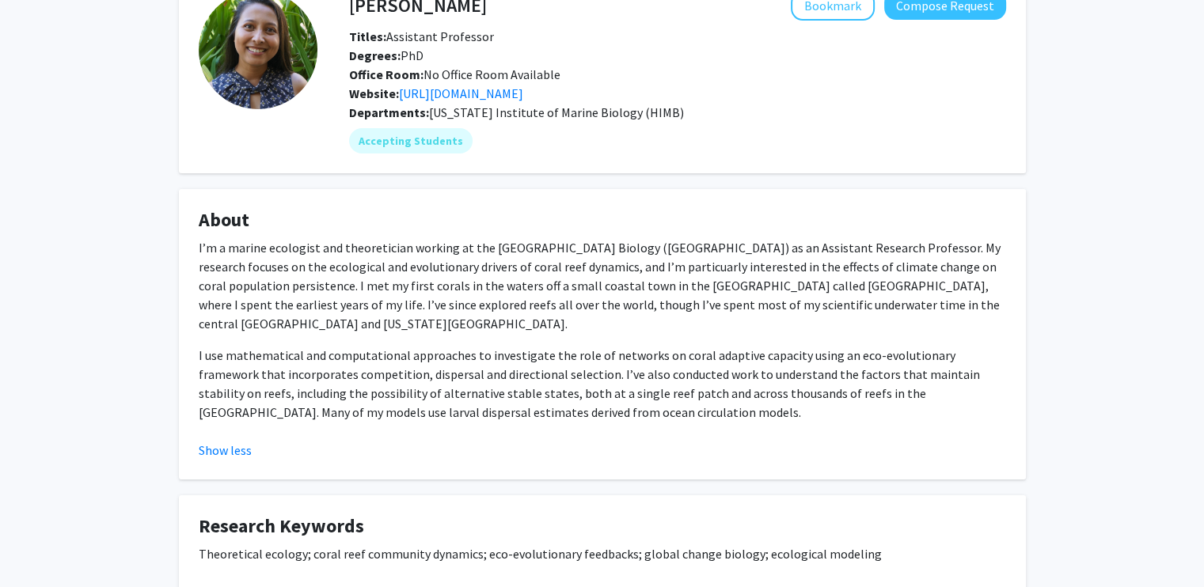
scroll to position [0, 0]
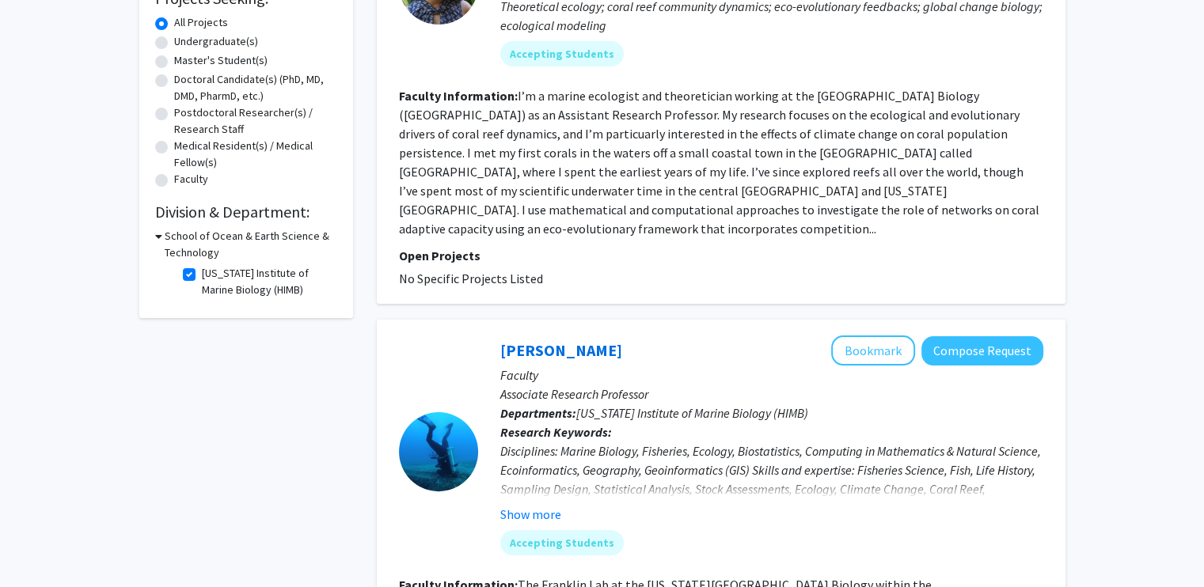
scroll to position [287, 0]
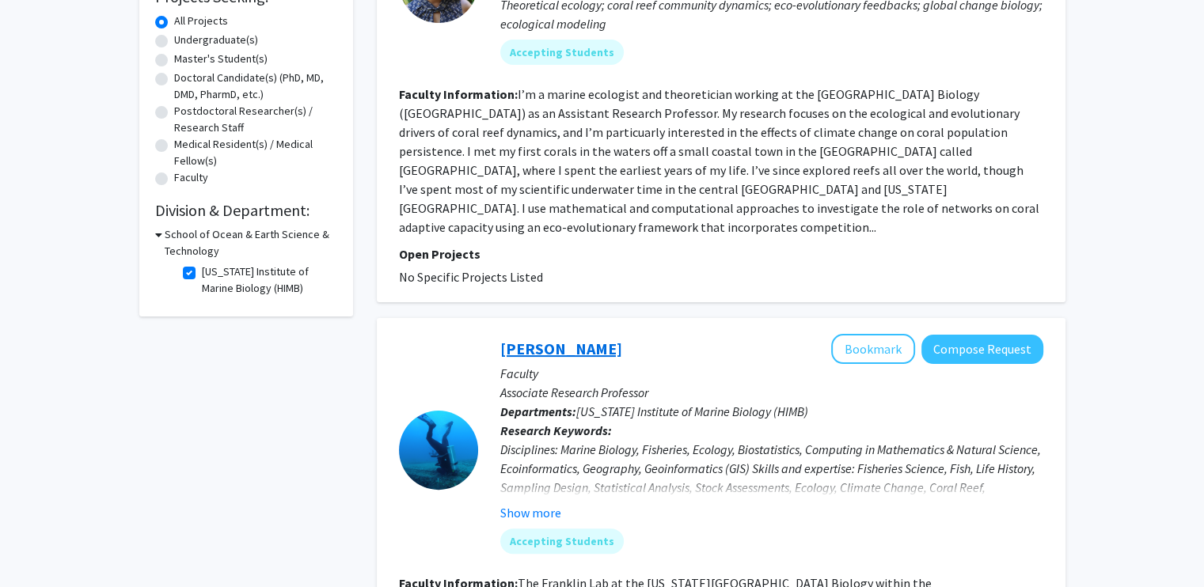
click at [546, 339] on link "[PERSON_NAME]" at bounding box center [561, 349] width 122 height 20
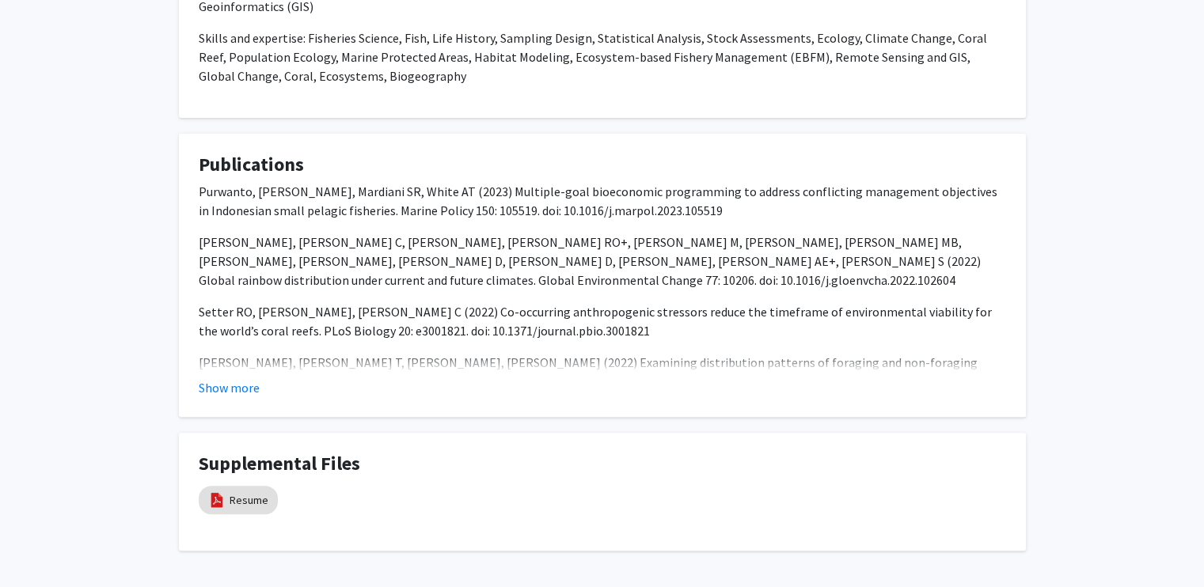
scroll to position [576, 0]
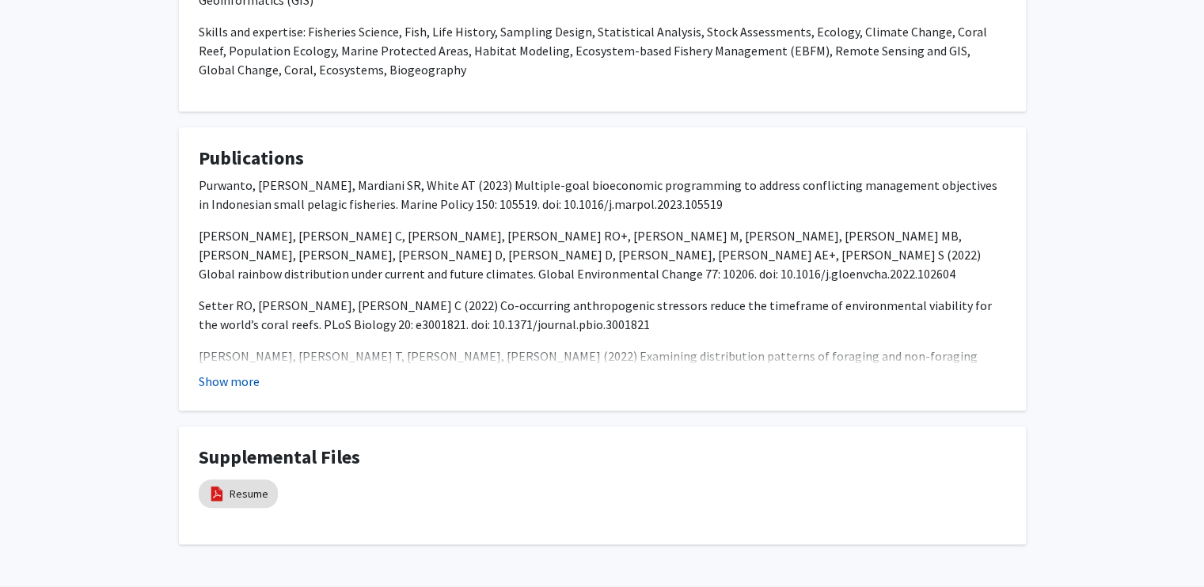
click at [215, 374] on button "Show more" at bounding box center [229, 381] width 61 height 19
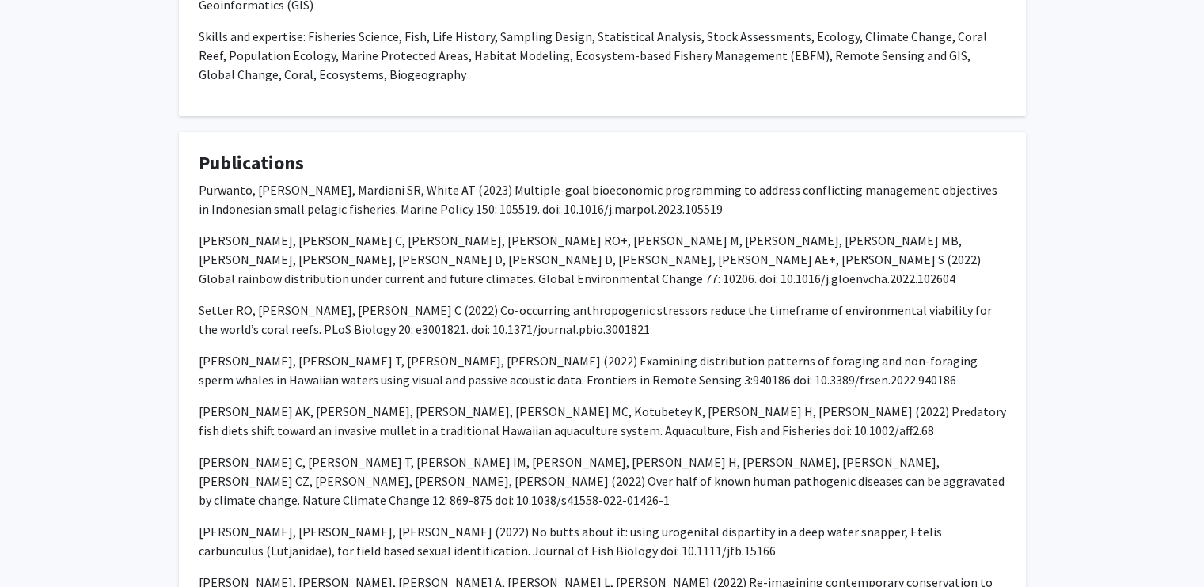
scroll to position [575, 0]
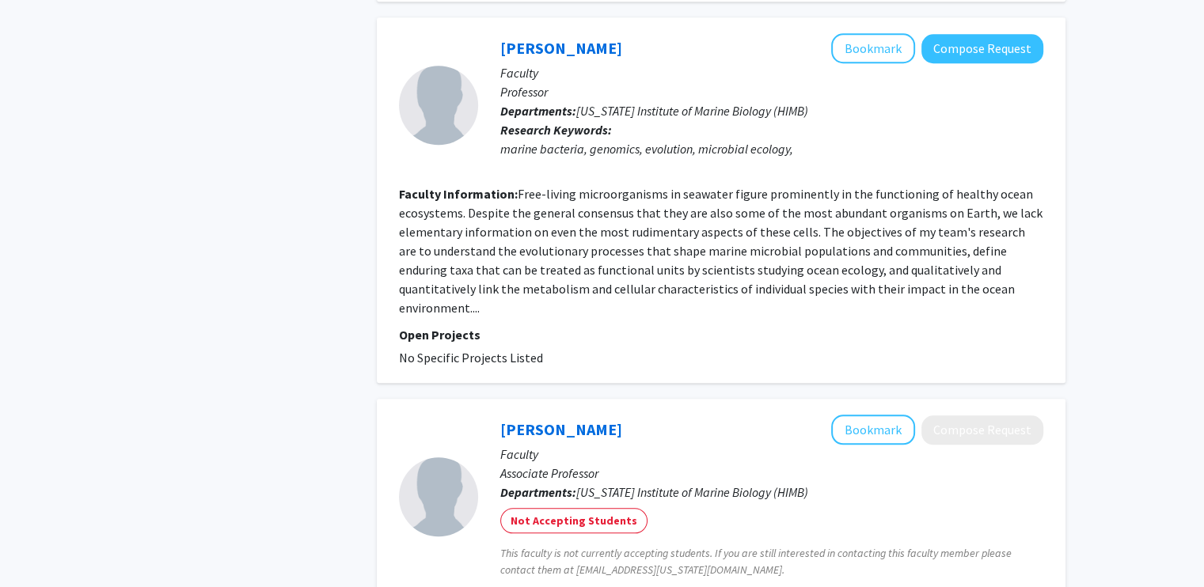
scroll to position [1366, 0]
